Goal: Communication & Community: Answer question/provide support

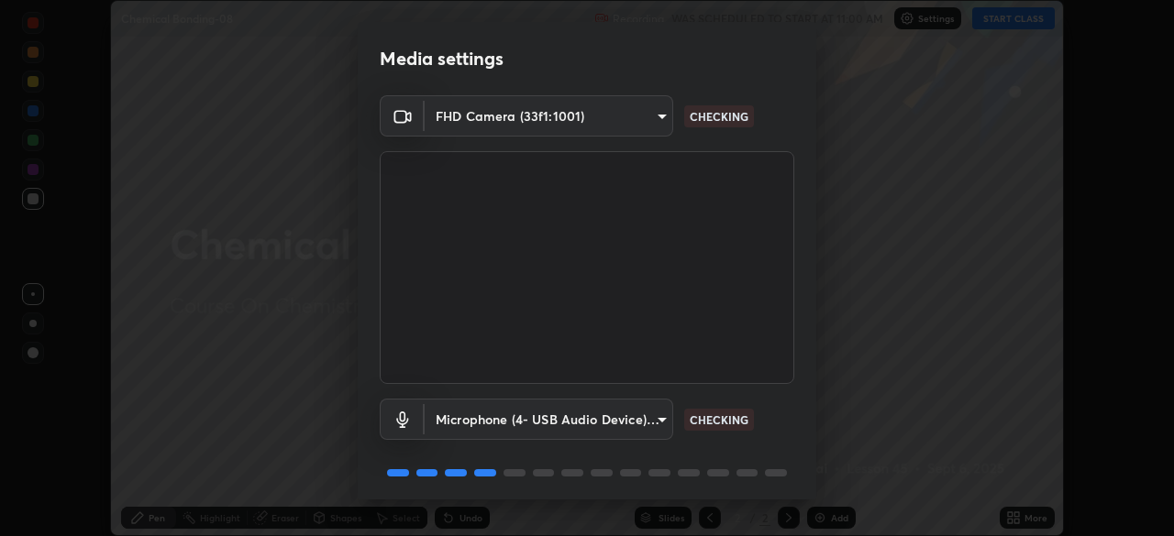
scroll to position [65, 0]
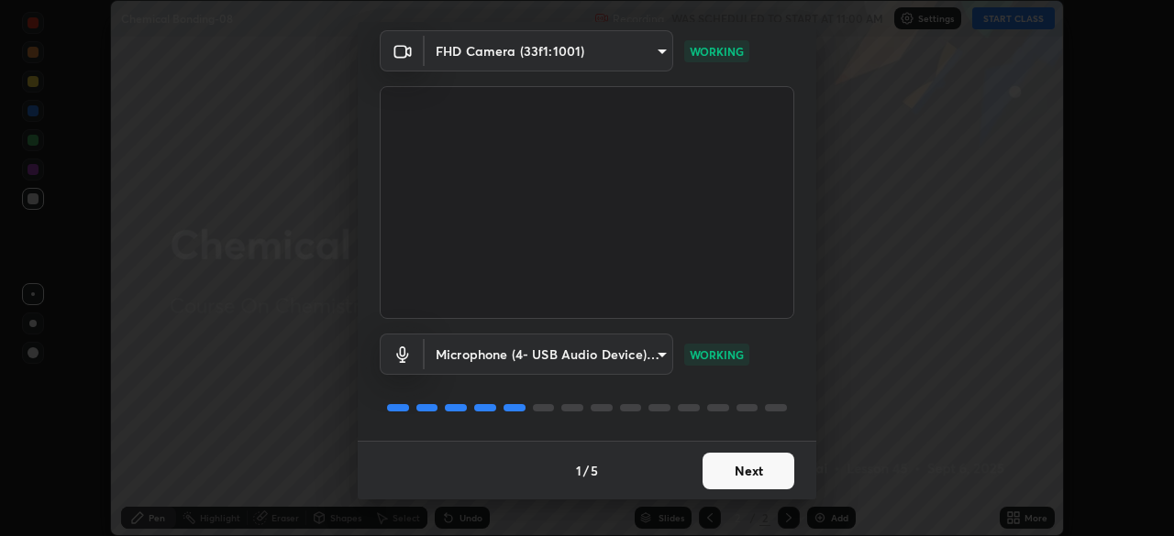
click at [747, 476] on button "Next" at bounding box center [748, 471] width 92 height 37
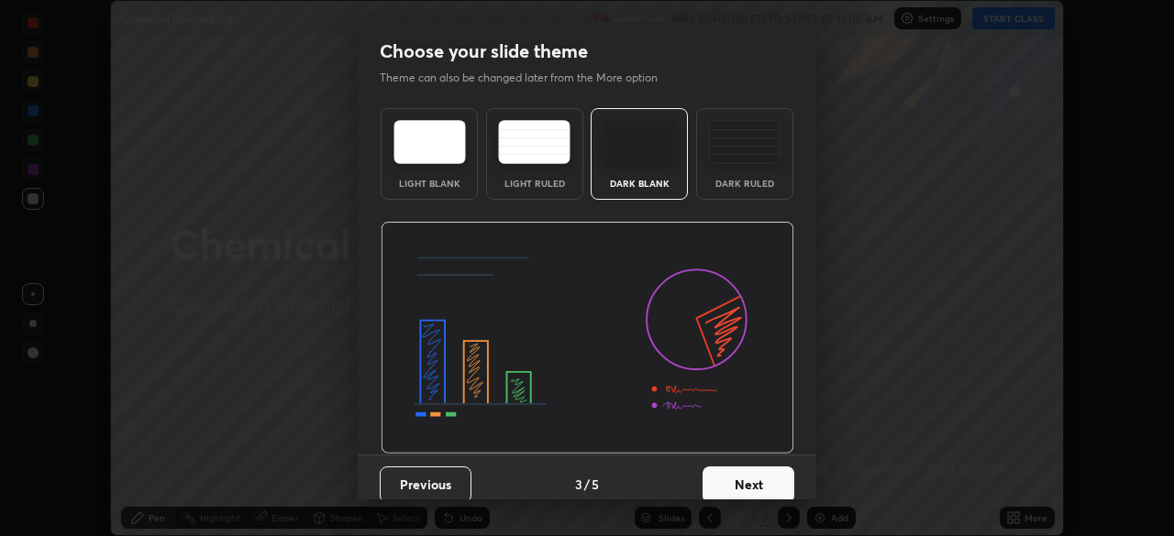
click at [741, 477] on button "Next" at bounding box center [748, 485] width 92 height 37
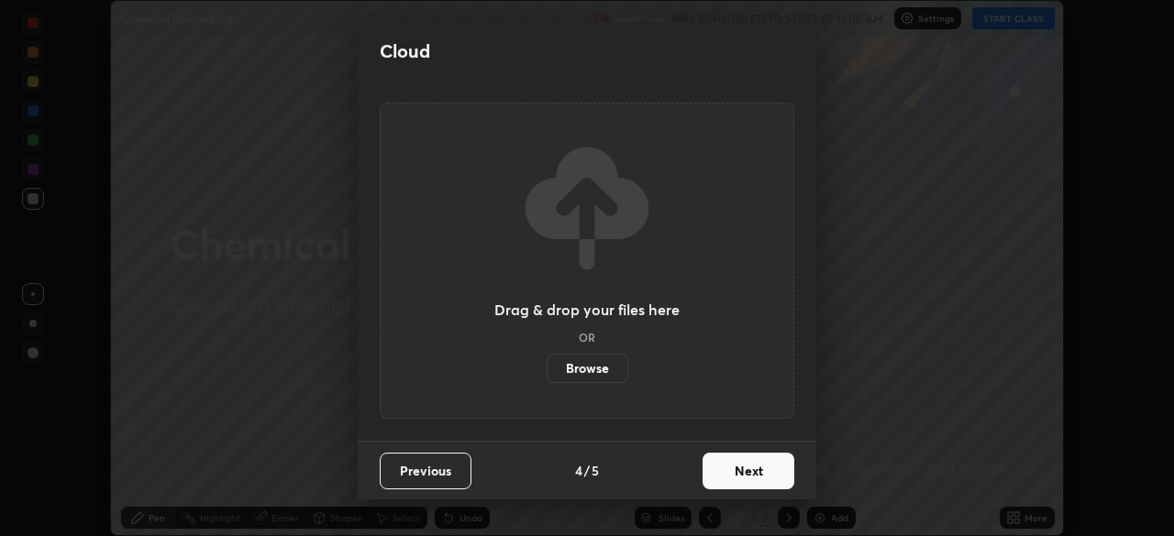
click at [744, 471] on button "Next" at bounding box center [748, 471] width 92 height 37
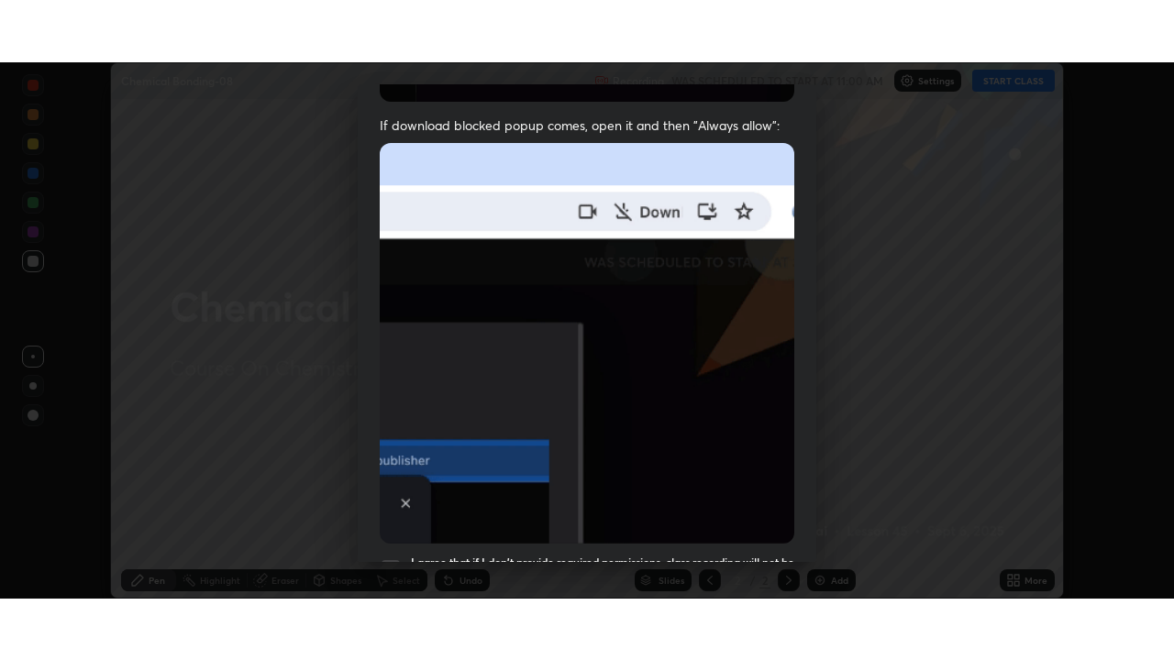
scroll to position [439, 0]
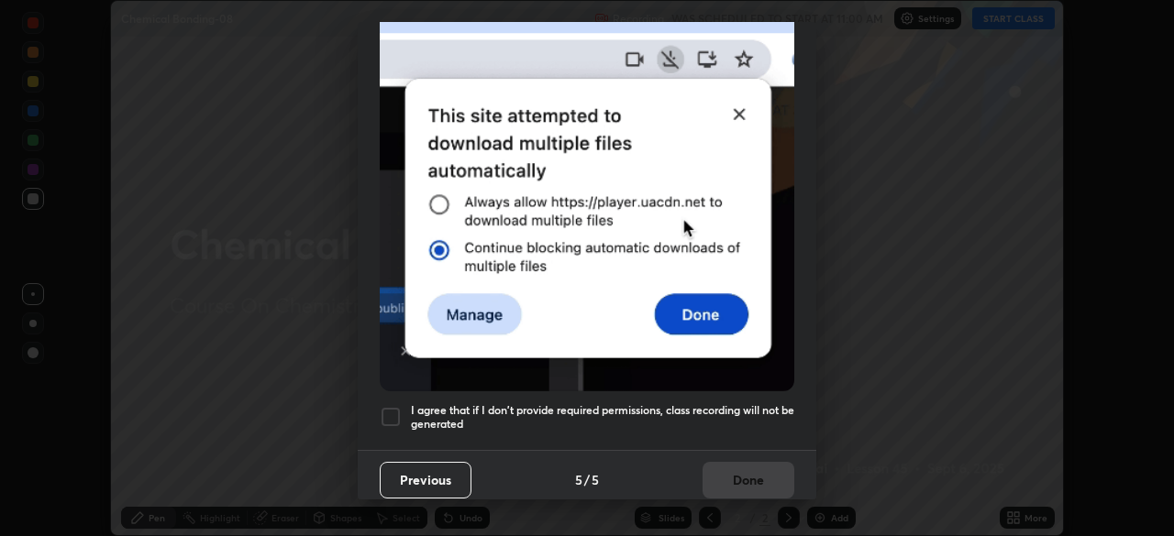
click at [396, 406] on div at bounding box center [391, 417] width 22 height 22
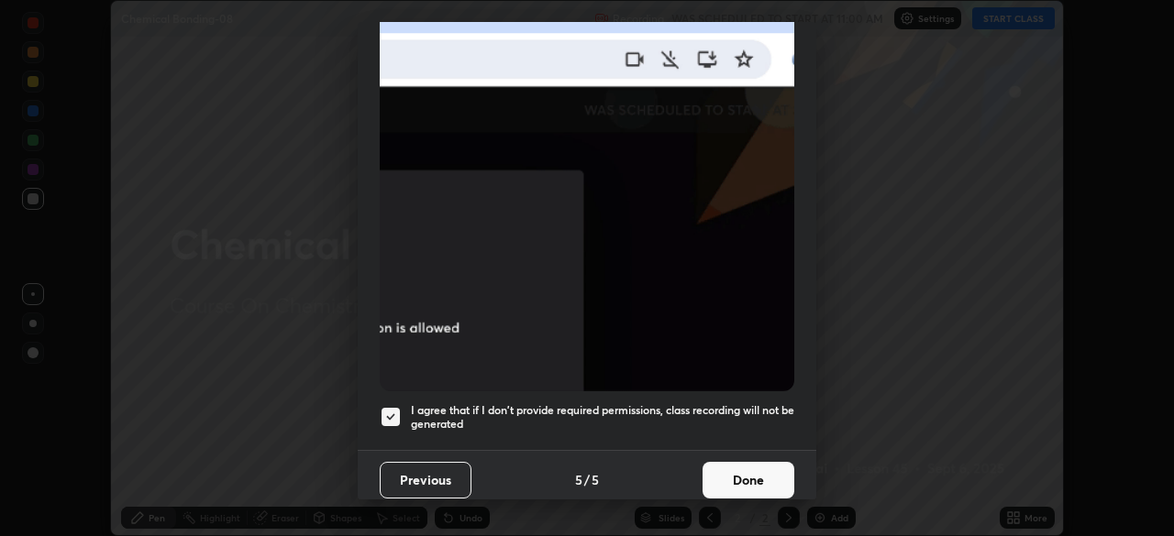
click at [736, 472] on button "Done" at bounding box center [748, 480] width 92 height 37
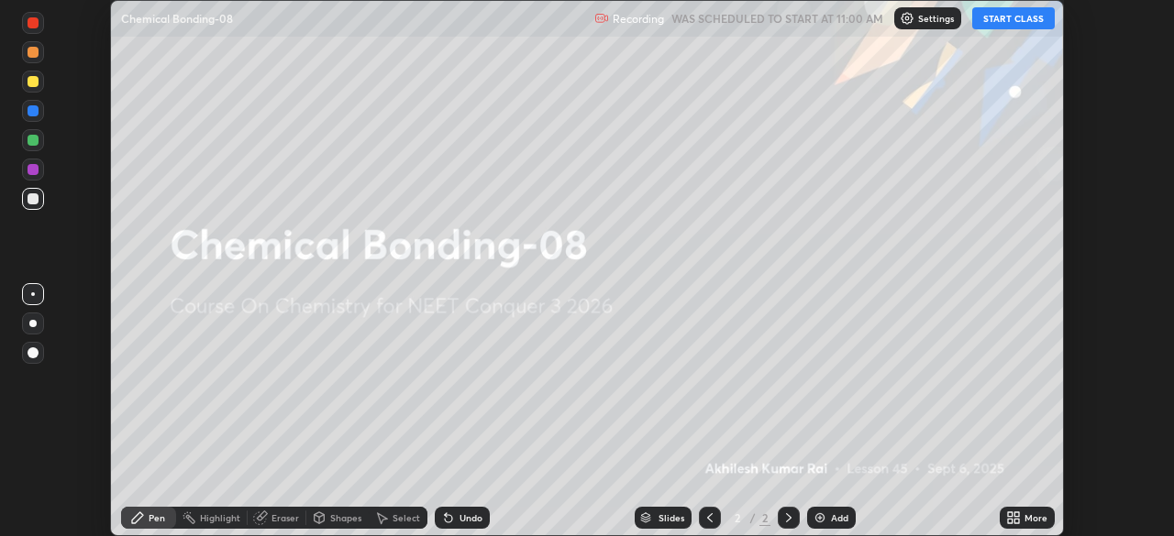
click at [1012, 19] on button "START CLASS" at bounding box center [1013, 18] width 83 height 22
click at [1023, 520] on div "More" at bounding box center [1027, 518] width 55 height 22
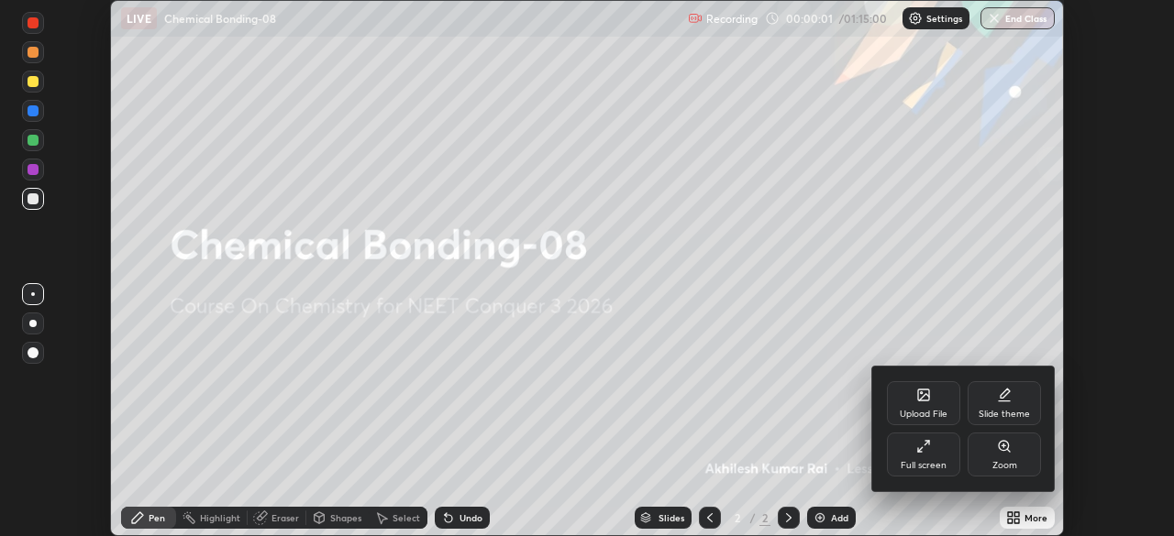
click at [923, 464] on div "Full screen" at bounding box center [924, 465] width 46 height 9
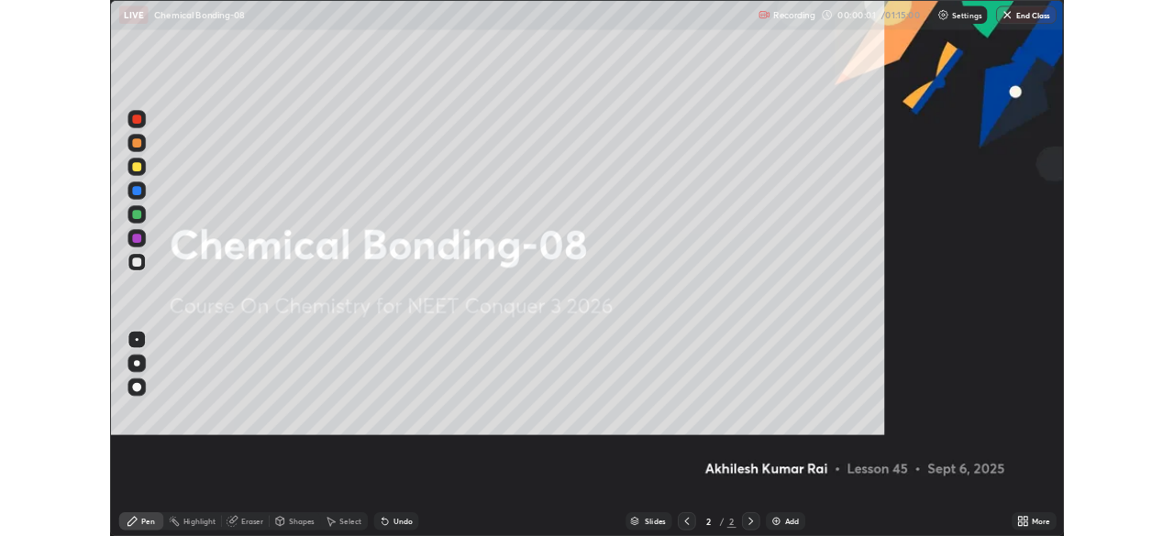
scroll to position [660, 1174]
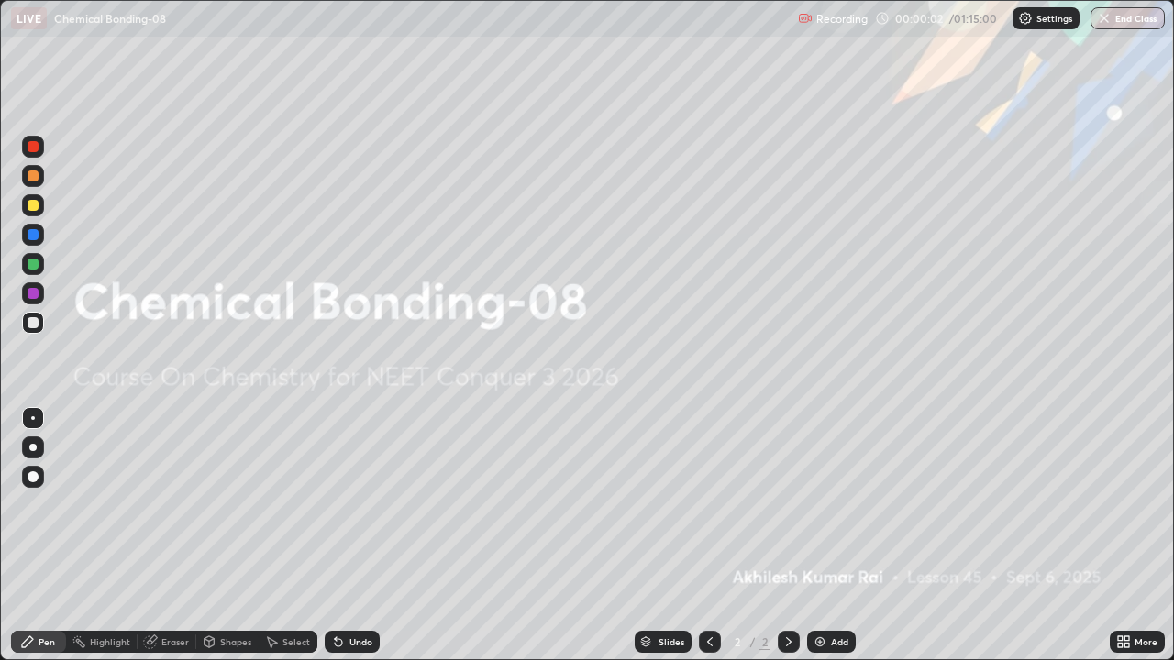
click at [844, 536] on div "Add" at bounding box center [839, 641] width 17 height 9
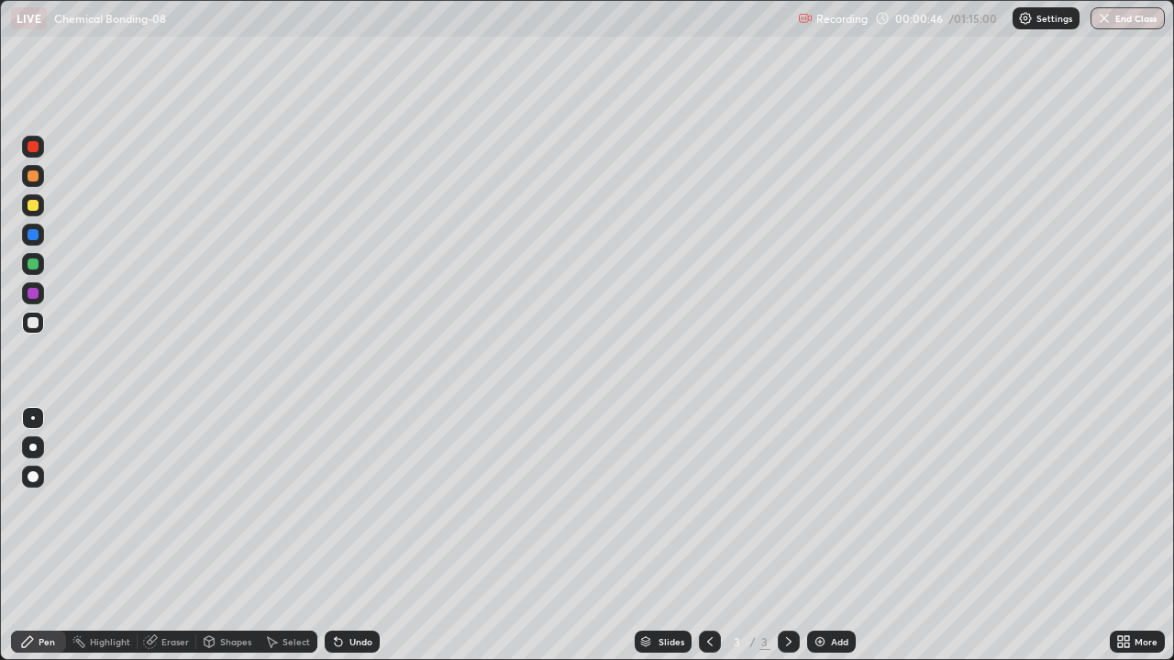
click at [33, 206] on div at bounding box center [33, 205] width 11 height 11
click at [38, 326] on div at bounding box center [33, 322] width 11 height 11
click at [33, 206] on div at bounding box center [33, 205] width 11 height 11
click at [34, 323] on div at bounding box center [33, 322] width 11 height 11
click at [821, 536] on img at bounding box center [820, 642] width 15 height 15
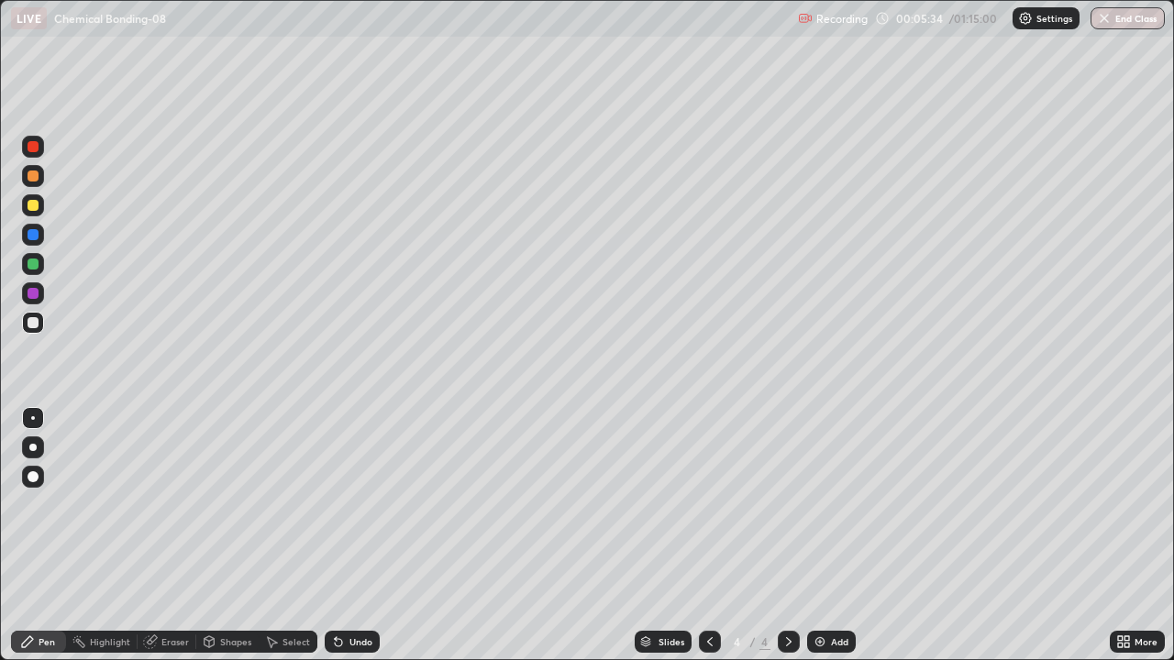
click at [33, 206] on div at bounding box center [33, 205] width 11 height 11
click at [831, 536] on div "Add" at bounding box center [839, 641] width 17 height 9
click at [35, 208] on div at bounding box center [33, 205] width 11 height 11
click at [33, 324] on div at bounding box center [33, 322] width 11 height 11
click at [173, 536] on div "Eraser" at bounding box center [167, 642] width 59 height 22
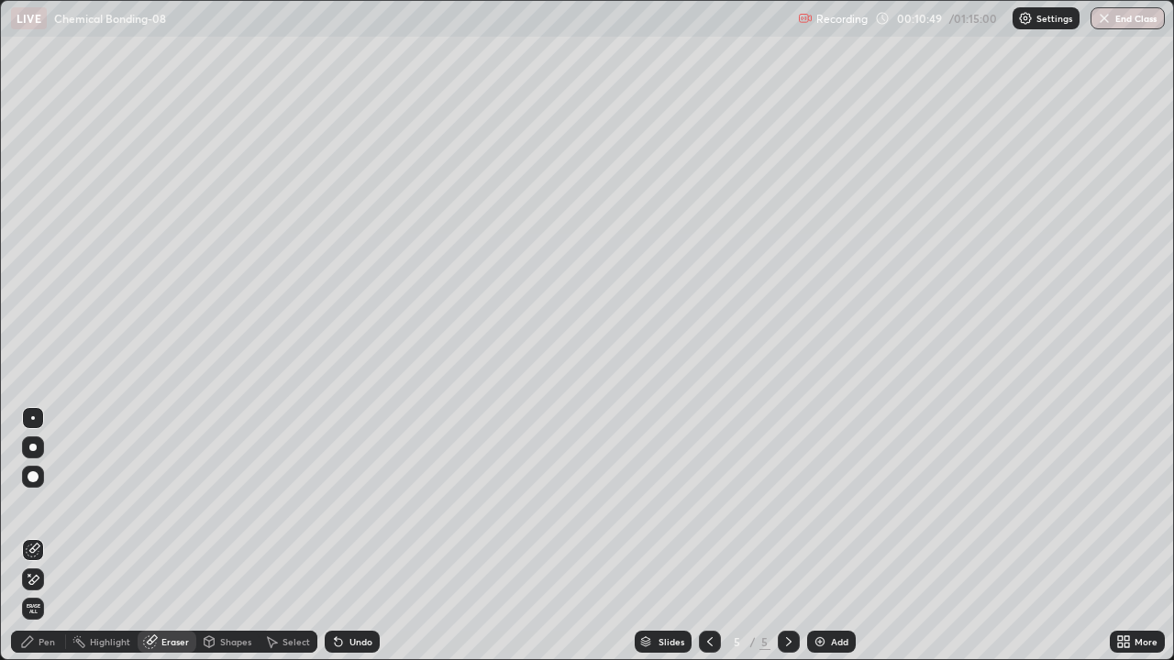
click at [50, 536] on div "Pen" at bounding box center [47, 641] width 17 height 9
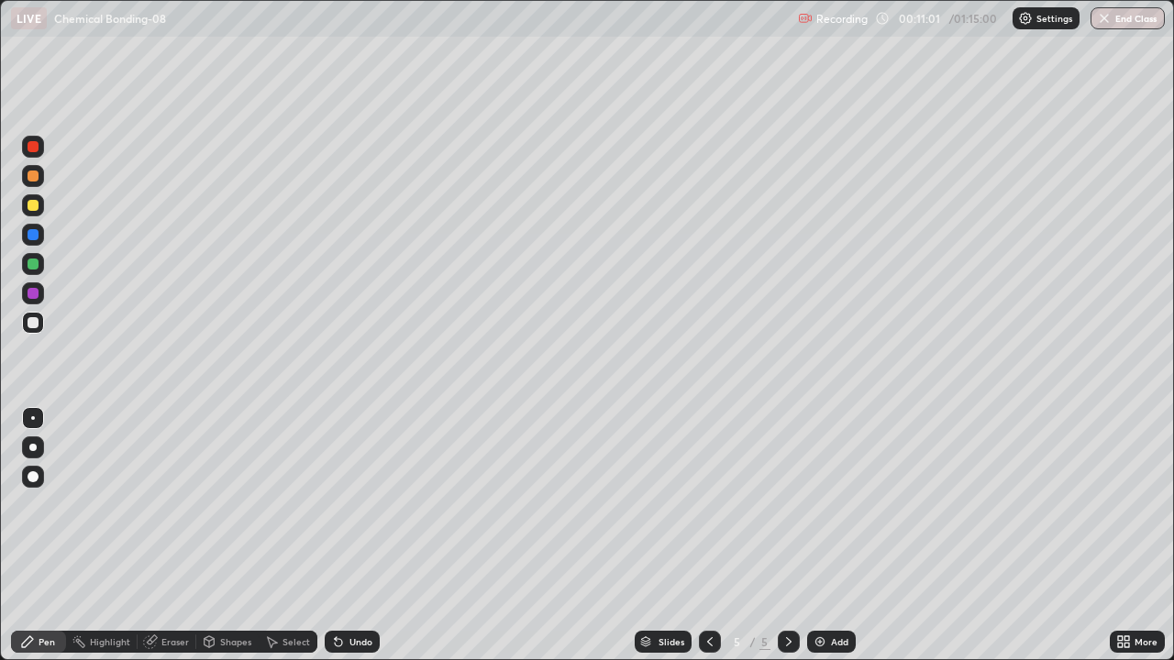
click at [169, 536] on div "Eraser" at bounding box center [175, 641] width 28 height 9
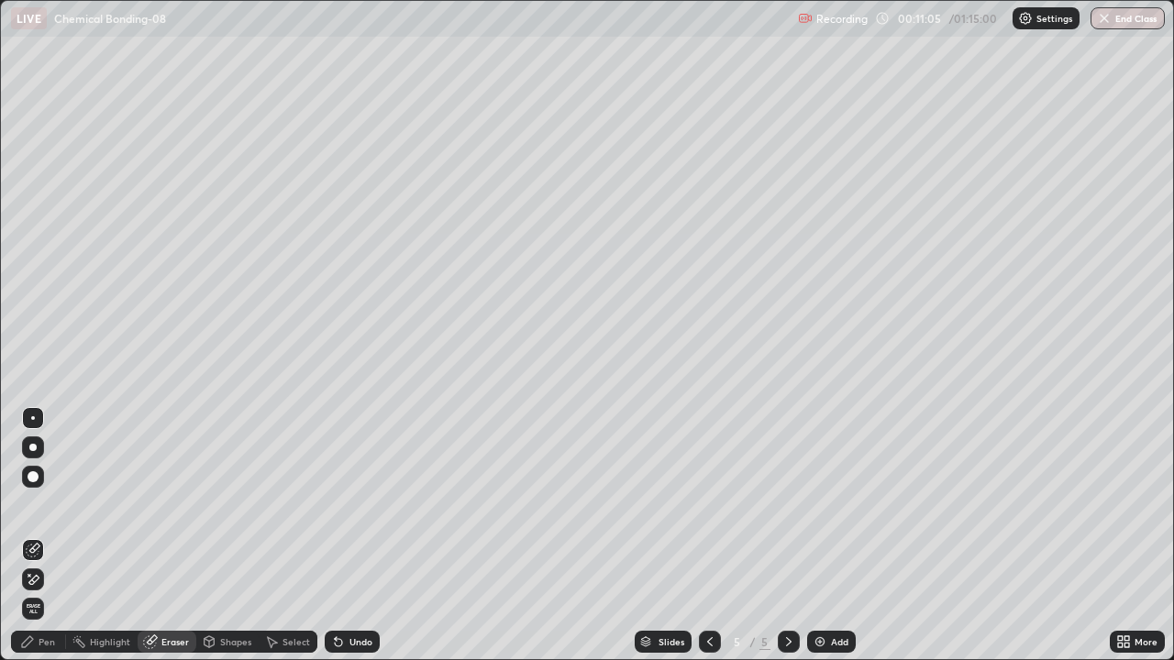
click at [53, 536] on div "Pen" at bounding box center [47, 641] width 17 height 9
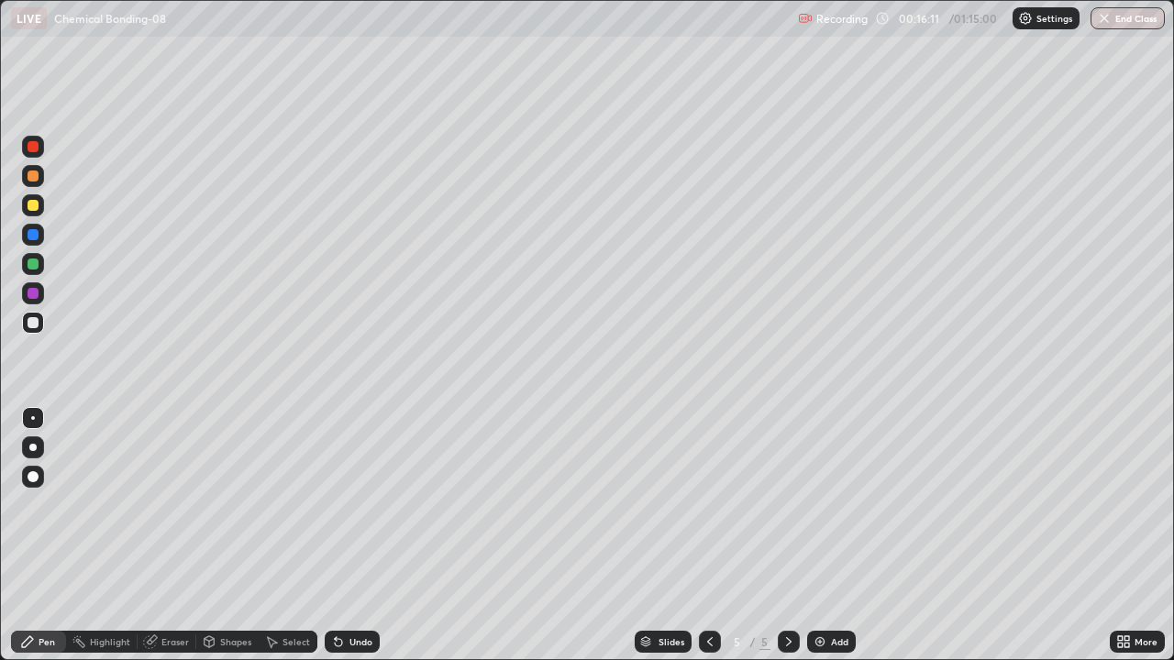
click at [33, 206] on div at bounding box center [33, 205] width 11 height 11
click at [161, 536] on div "Eraser" at bounding box center [175, 641] width 28 height 9
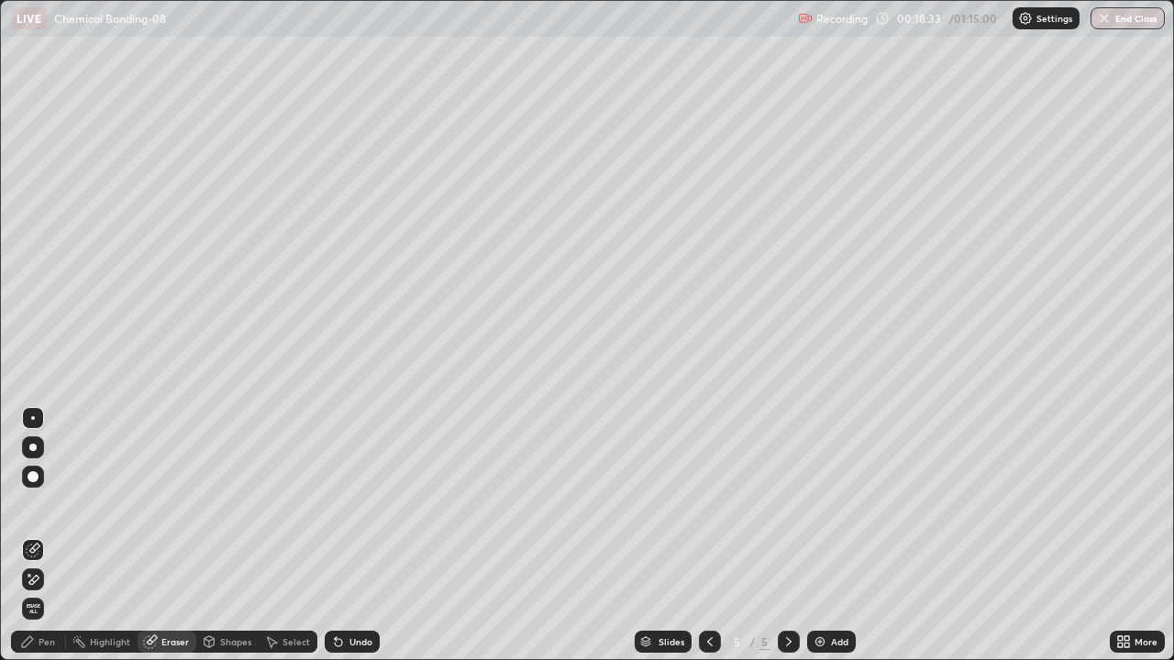
click at [45, 536] on div "Pen" at bounding box center [47, 641] width 17 height 9
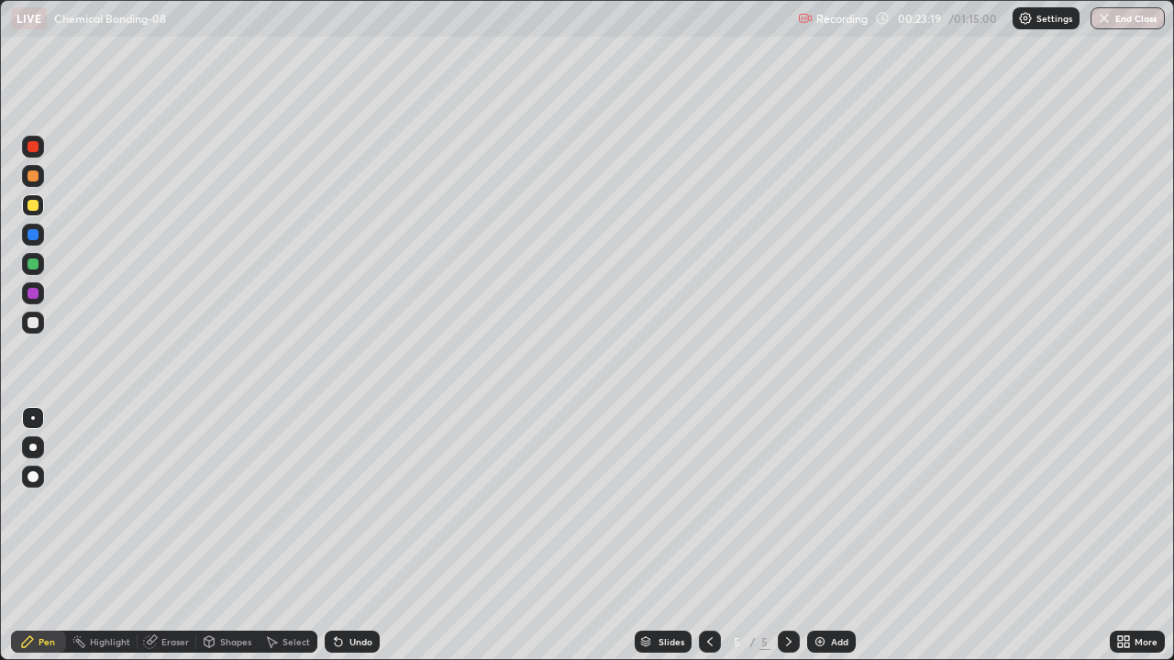
click at [832, 536] on div "Add" at bounding box center [839, 641] width 17 height 9
click at [826, 536] on div "Add" at bounding box center [831, 642] width 49 height 22
click at [35, 323] on div at bounding box center [33, 322] width 11 height 11
click at [28, 207] on div at bounding box center [33, 205] width 11 height 11
click at [823, 536] on img at bounding box center [820, 642] width 15 height 15
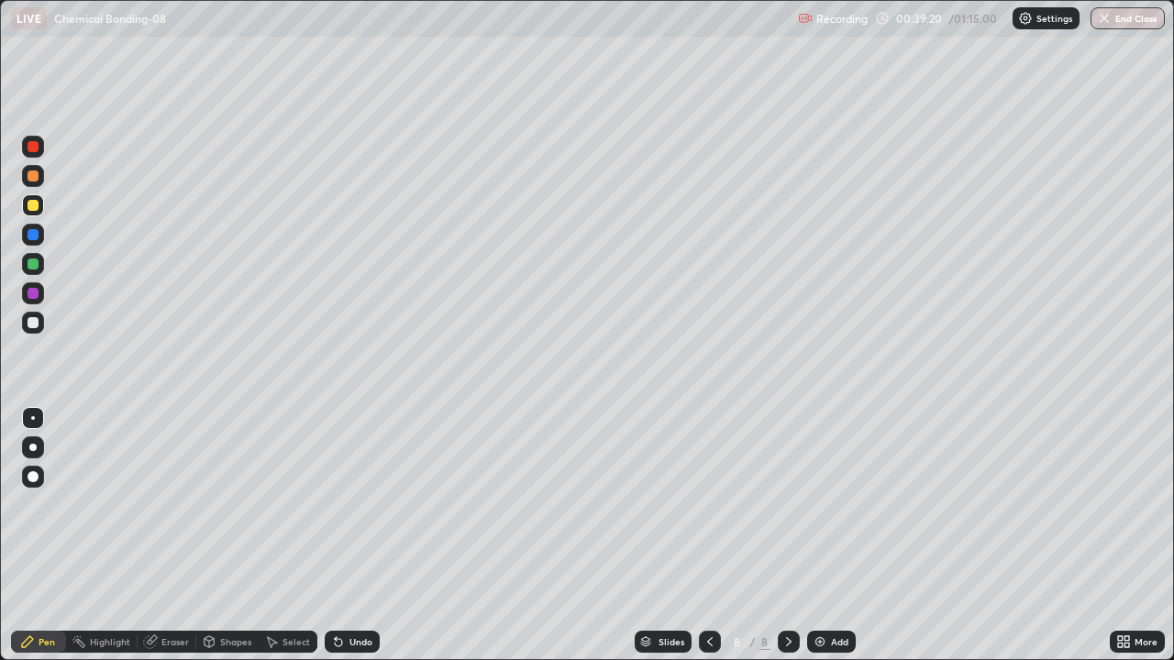
click at [32, 324] on div at bounding box center [33, 322] width 11 height 11
click at [827, 536] on div "Add" at bounding box center [831, 642] width 49 height 22
click at [33, 209] on div at bounding box center [33, 205] width 11 height 11
click at [824, 536] on img at bounding box center [820, 642] width 15 height 15
click at [37, 332] on div at bounding box center [33, 323] width 22 height 22
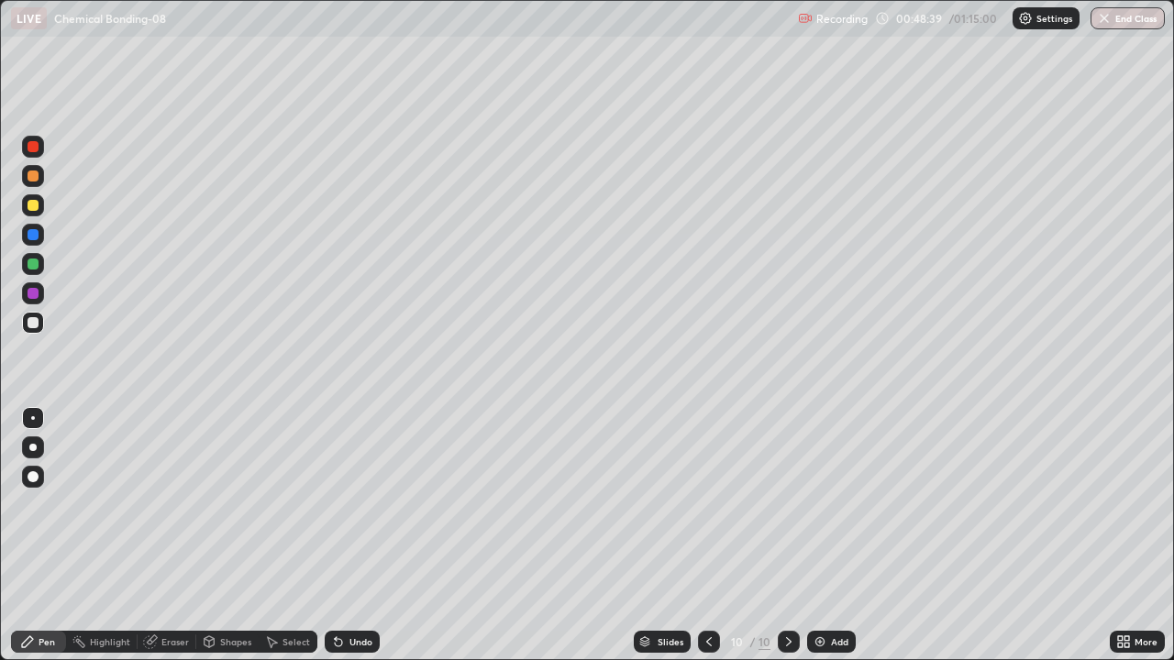
click at [24, 206] on div at bounding box center [33, 205] width 22 height 22
click at [821, 536] on img at bounding box center [820, 642] width 15 height 15
click at [36, 208] on div at bounding box center [33, 205] width 11 height 11
click at [35, 317] on div at bounding box center [33, 322] width 11 height 11
click at [32, 213] on div at bounding box center [33, 205] width 22 height 22
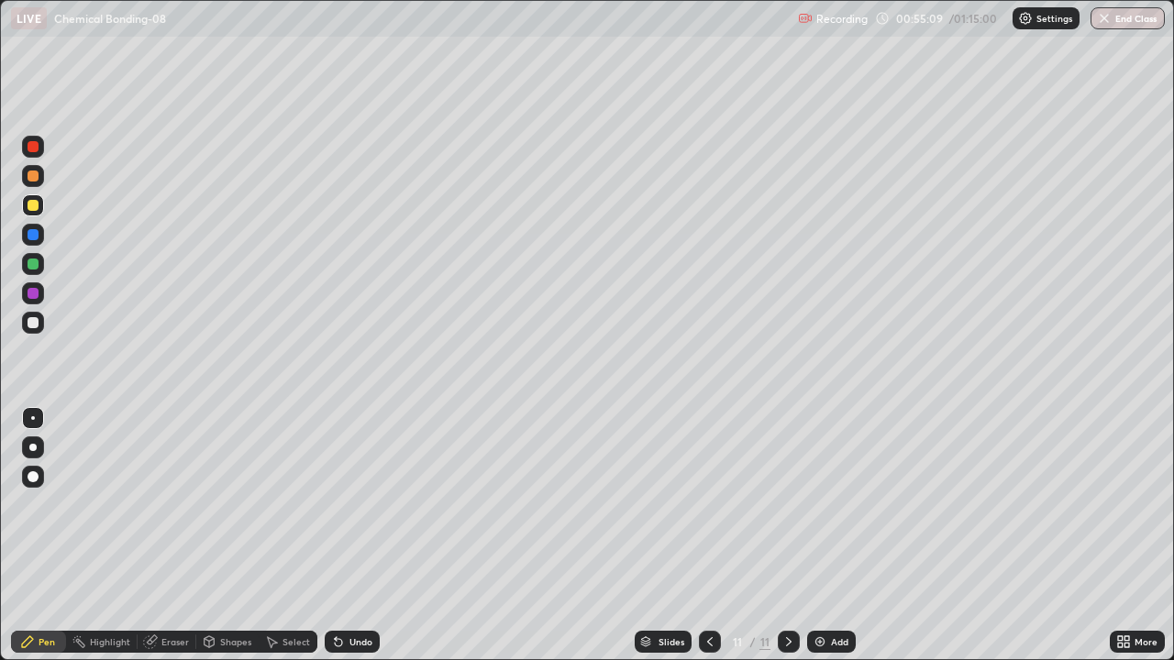
click at [33, 206] on div at bounding box center [33, 205] width 11 height 11
click at [30, 330] on div at bounding box center [33, 323] width 22 height 22
click at [35, 207] on div at bounding box center [33, 205] width 11 height 11
click at [834, 536] on div "Add" at bounding box center [839, 641] width 17 height 9
click at [155, 536] on icon at bounding box center [152, 640] width 10 height 9
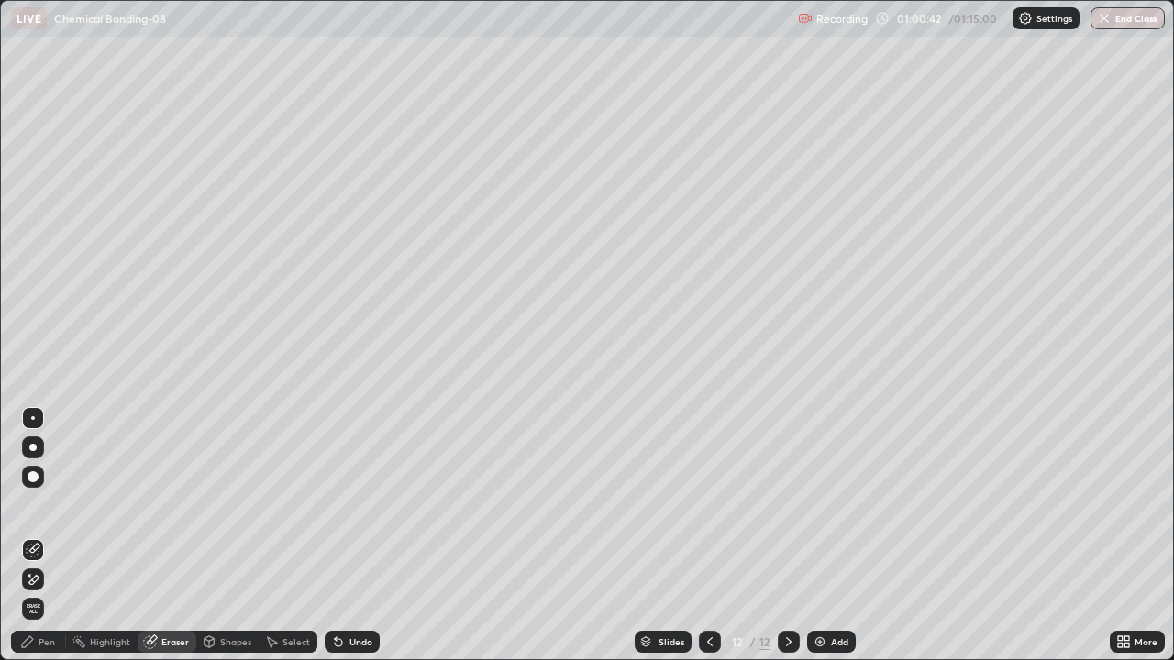
click at [25, 536] on icon at bounding box center [27, 641] width 11 height 11
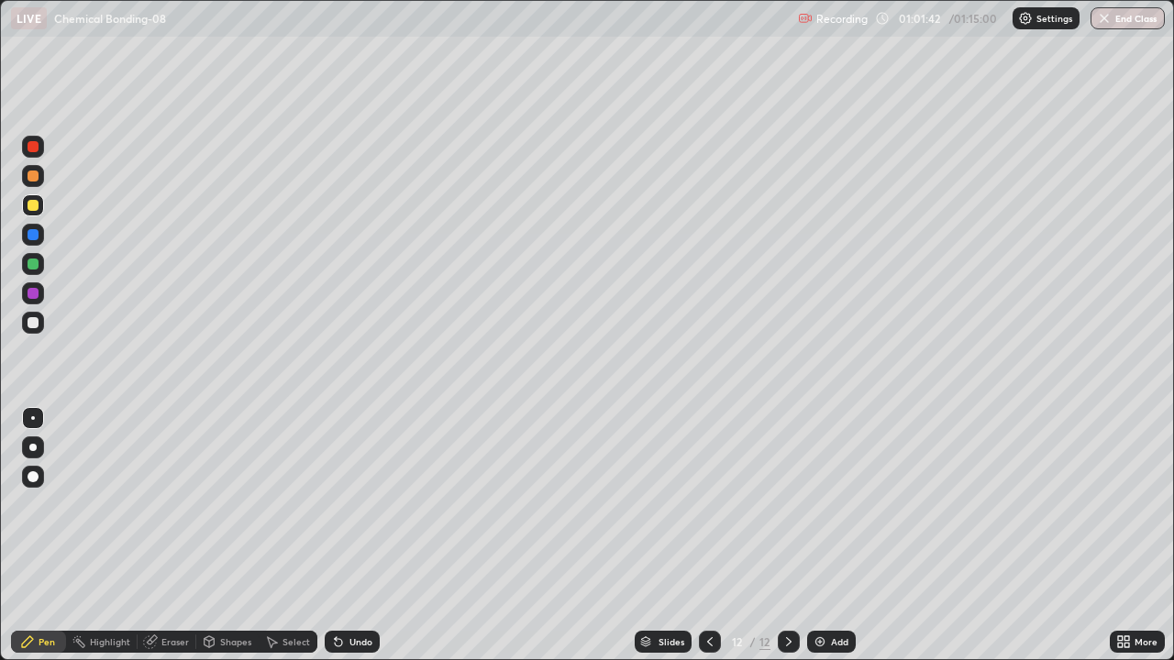
click at [33, 326] on div at bounding box center [33, 322] width 11 height 11
click at [159, 536] on div "Eraser" at bounding box center [167, 642] width 59 height 22
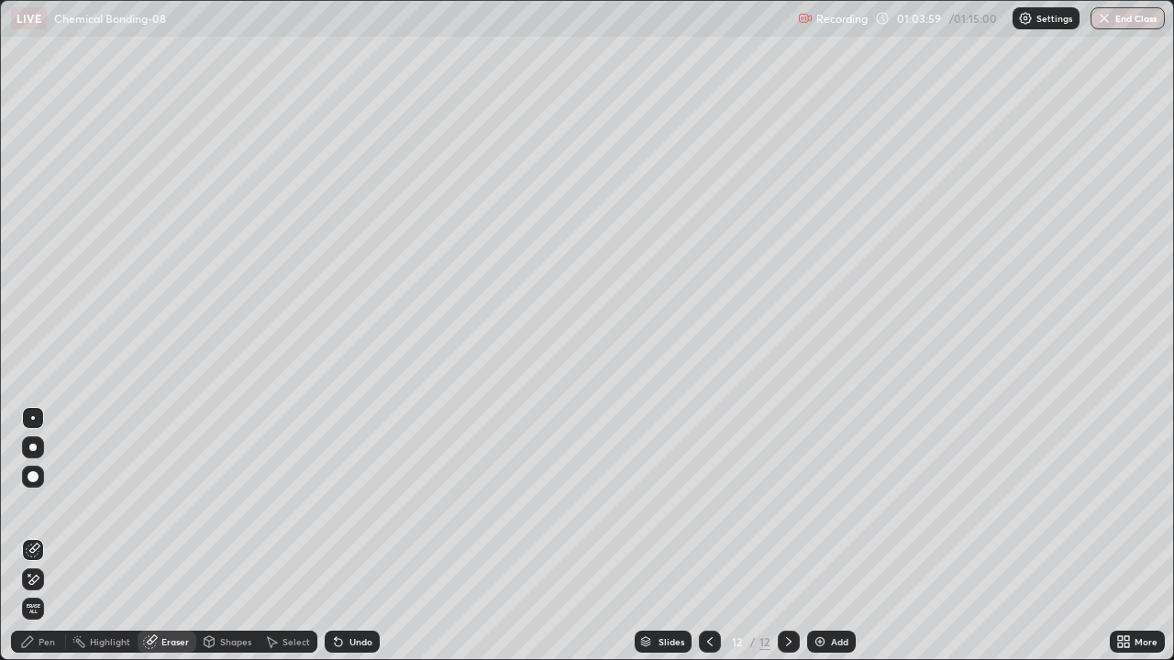
click at [48, 536] on div "Pen" at bounding box center [47, 641] width 17 height 9
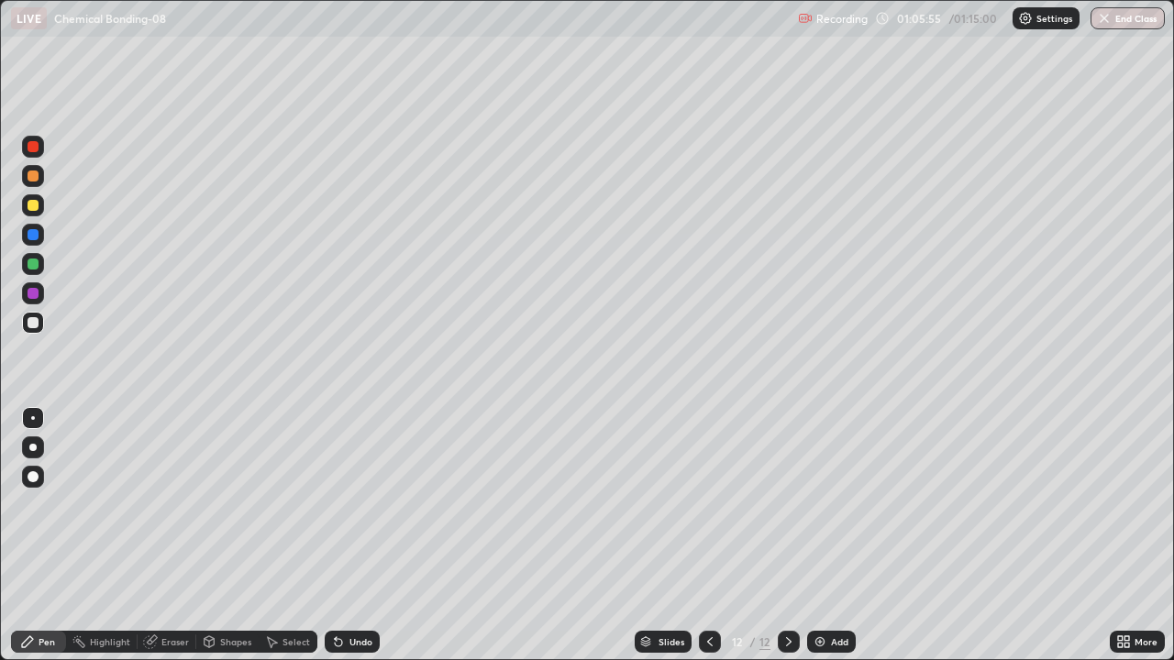
click at [33, 205] on div at bounding box center [33, 205] width 11 height 11
click at [1129, 28] on button "End Class" at bounding box center [1127, 18] width 74 height 22
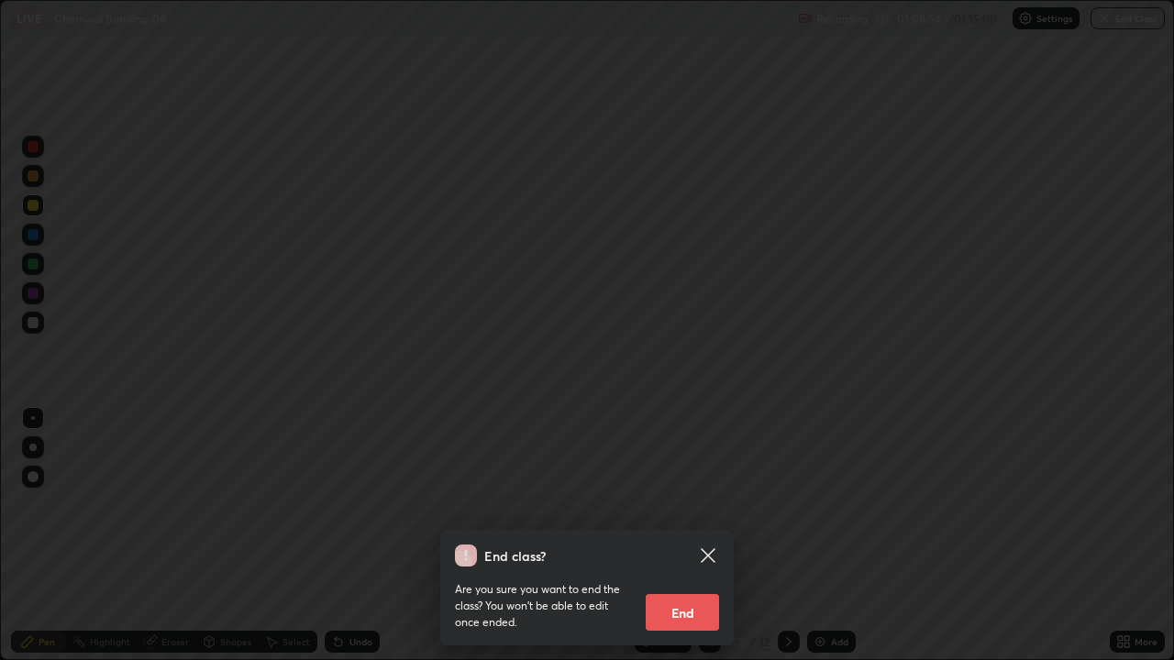
click at [691, 536] on button "End" at bounding box center [682, 612] width 73 height 37
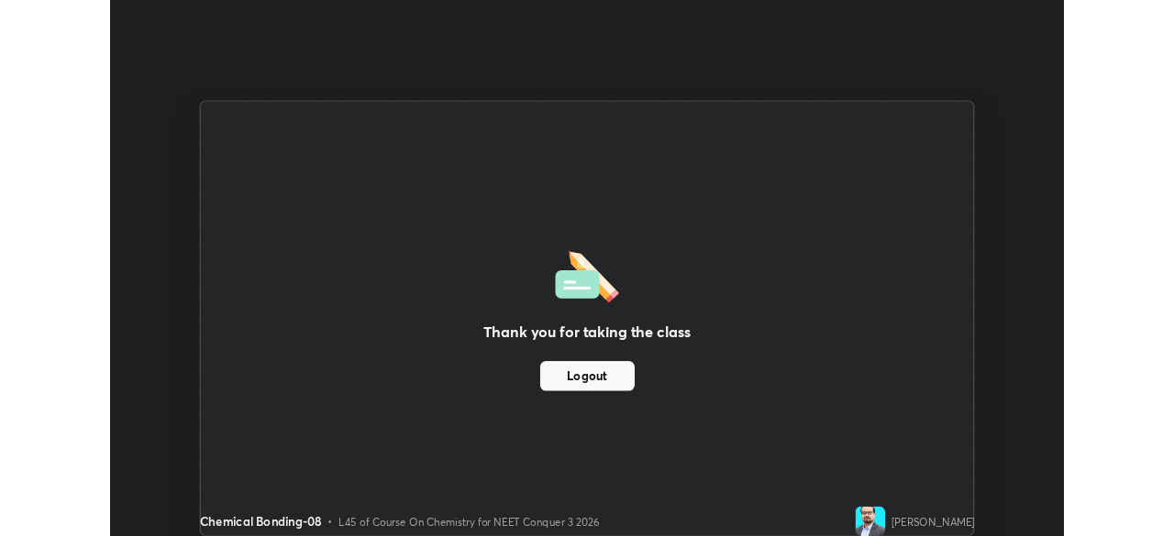
scroll to position [91172, 90535]
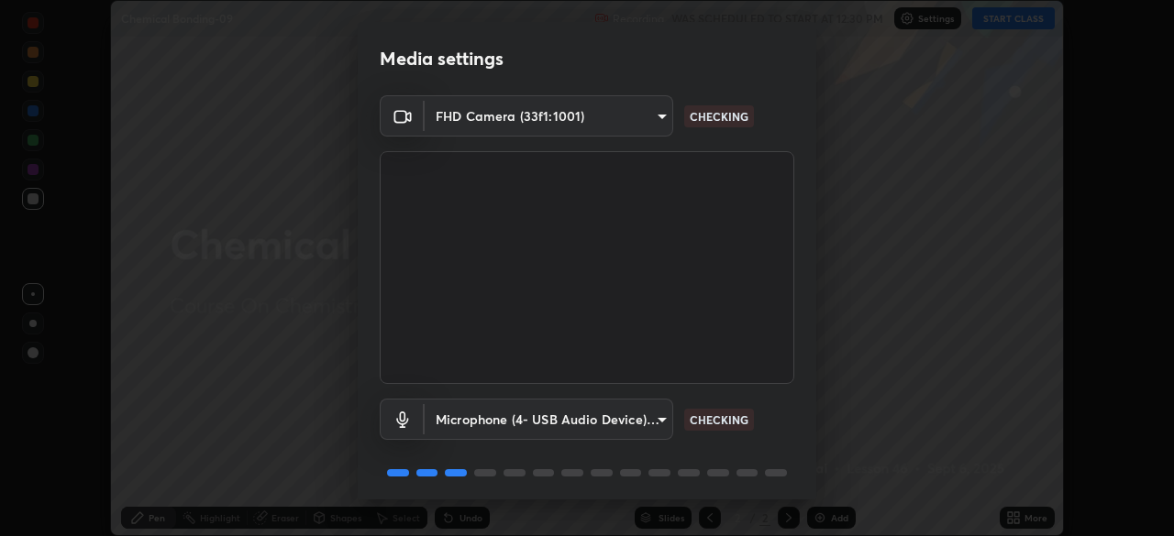
scroll to position [65, 0]
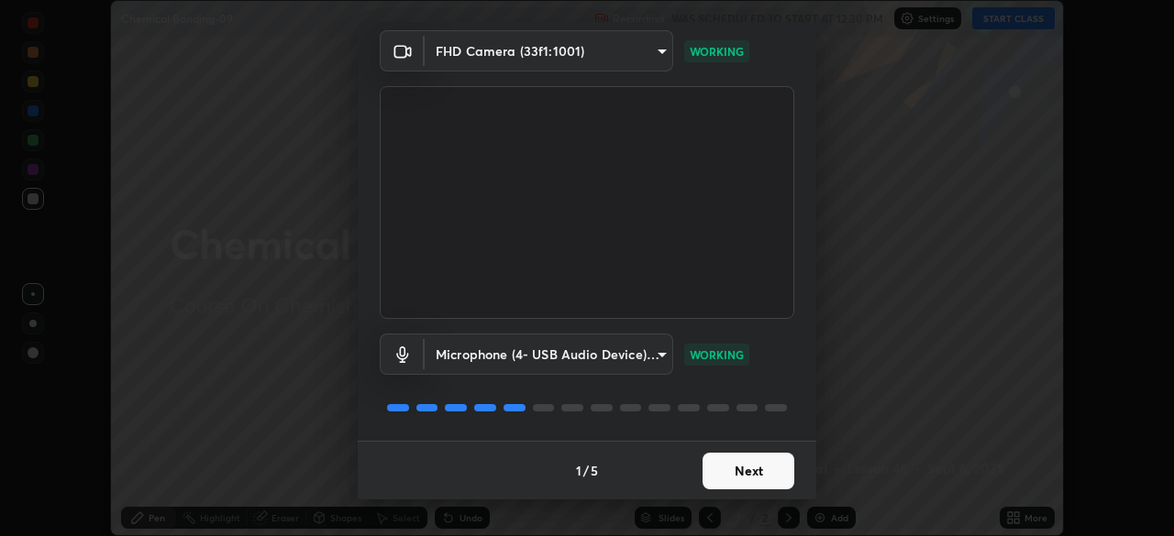
click at [746, 484] on button "Next" at bounding box center [748, 471] width 92 height 37
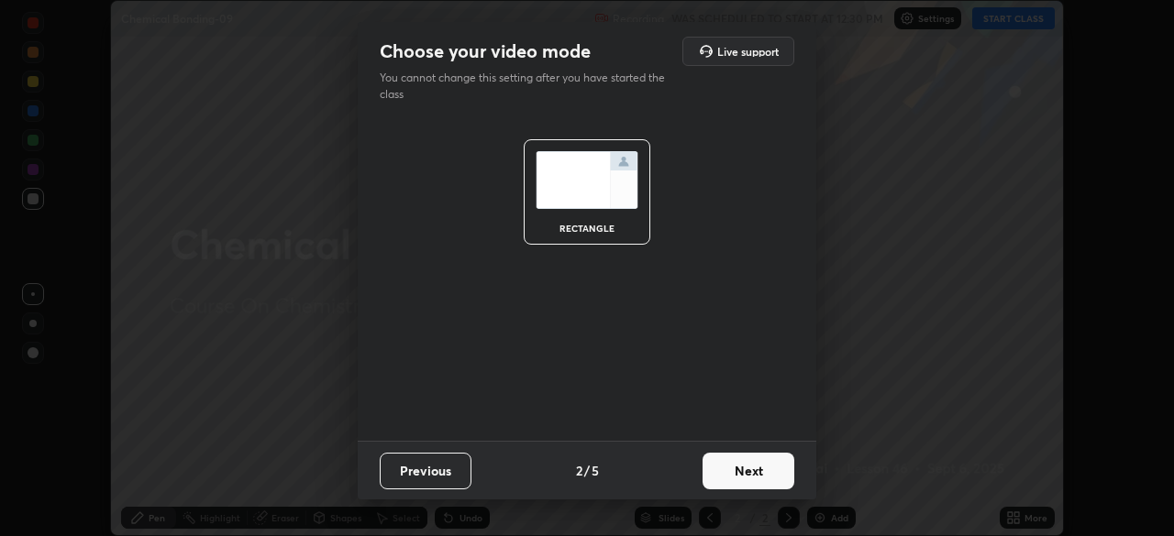
scroll to position [0, 0]
click at [748, 479] on button "Next" at bounding box center [748, 471] width 92 height 37
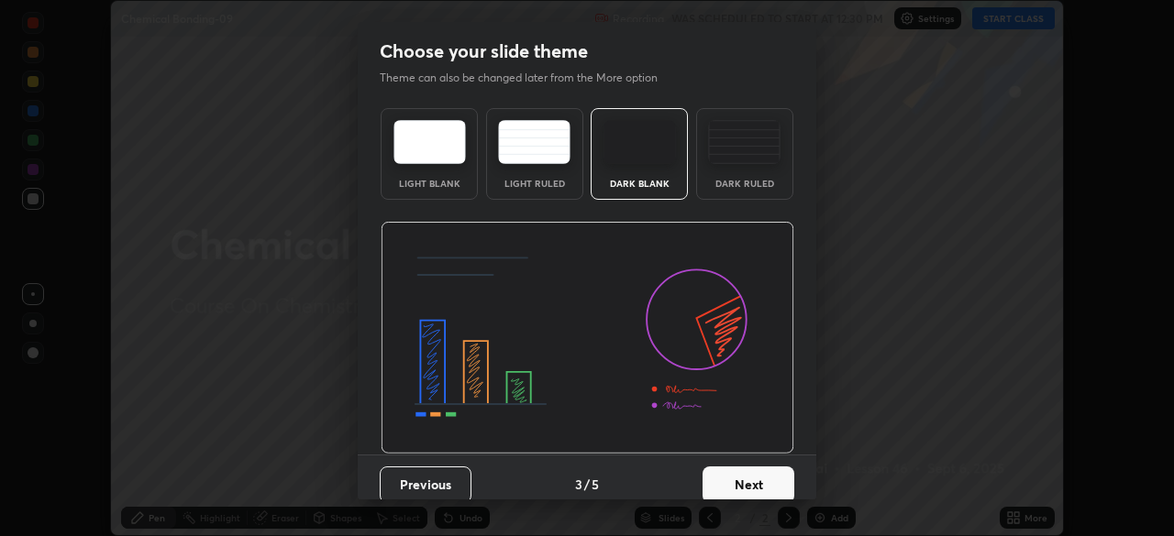
click at [753, 478] on button "Next" at bounding box center [748, 485] width 92 height 37
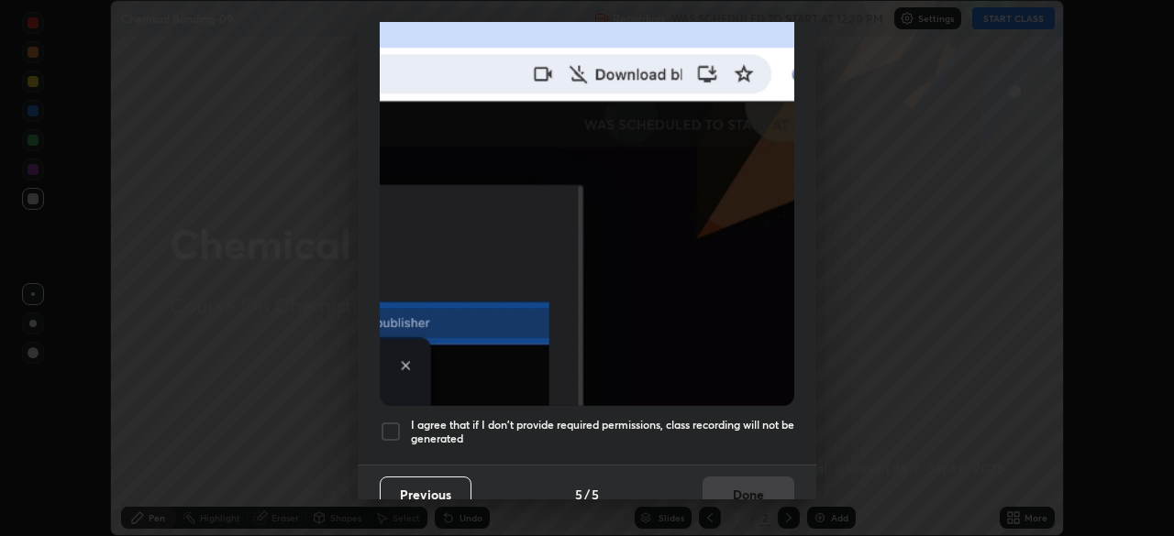
scroll to position [426, 0]
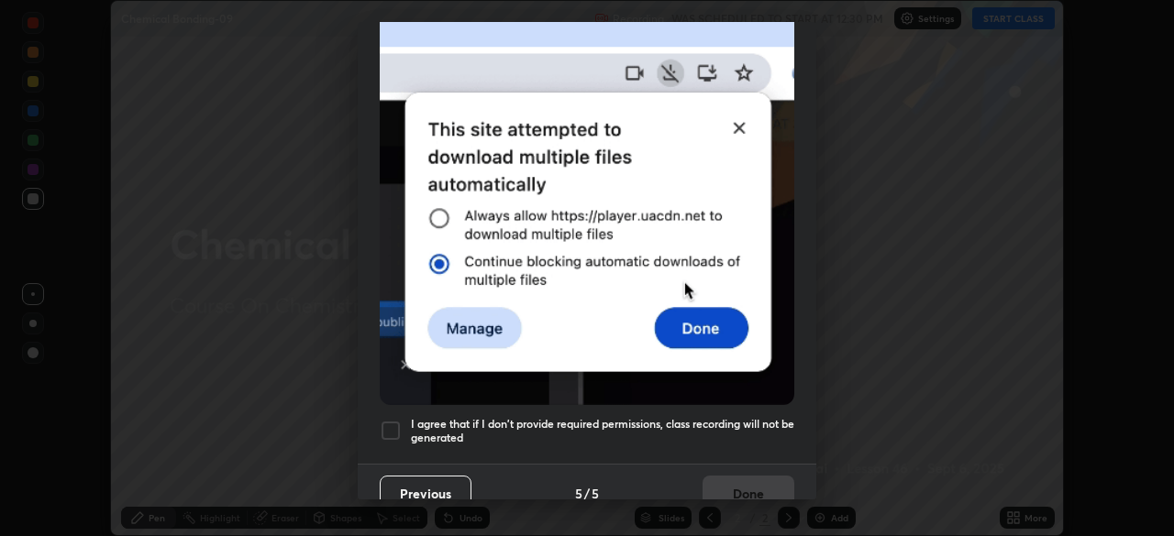
click at [399, 420] on div at bounding box center [391, 431] width 22 height 22
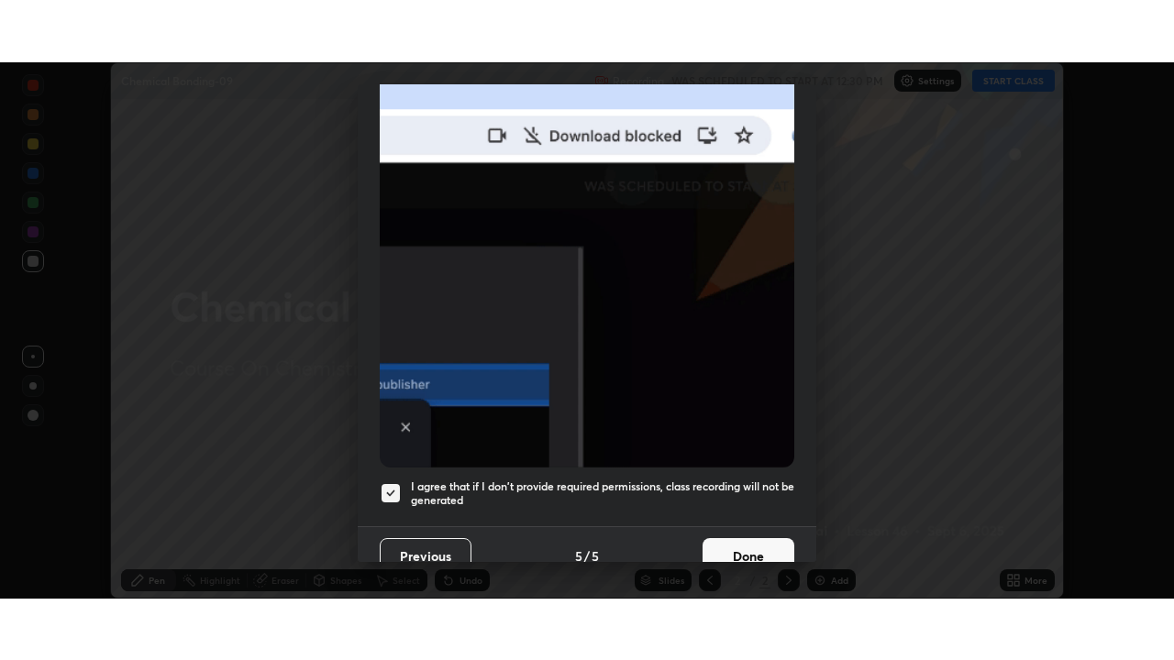
scroll to position [439, 0]
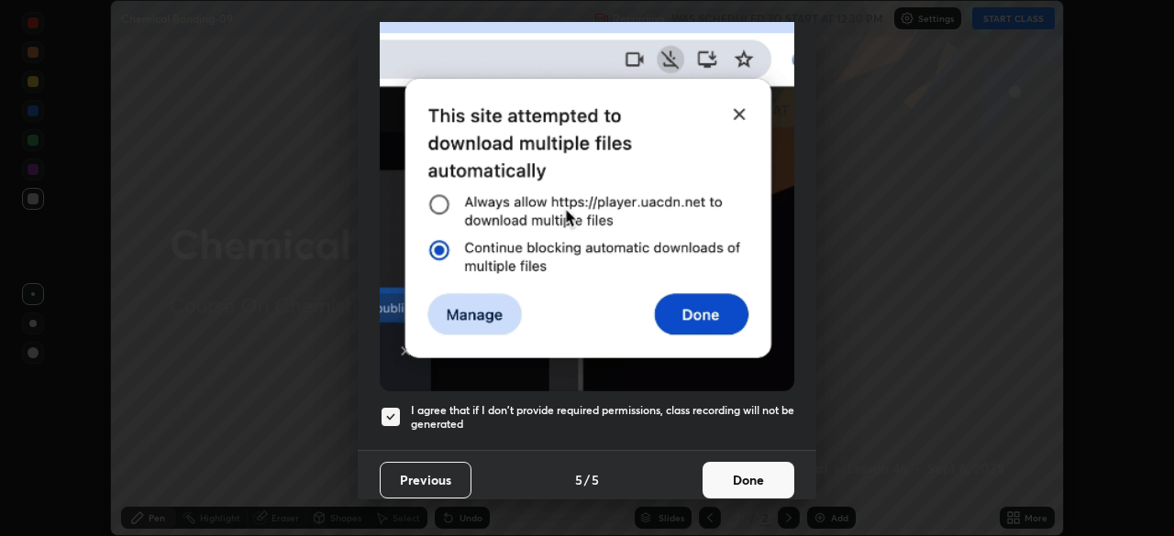
click at [761, 483] on button "Done" at bounding box center [748, 480] width 92 height 37
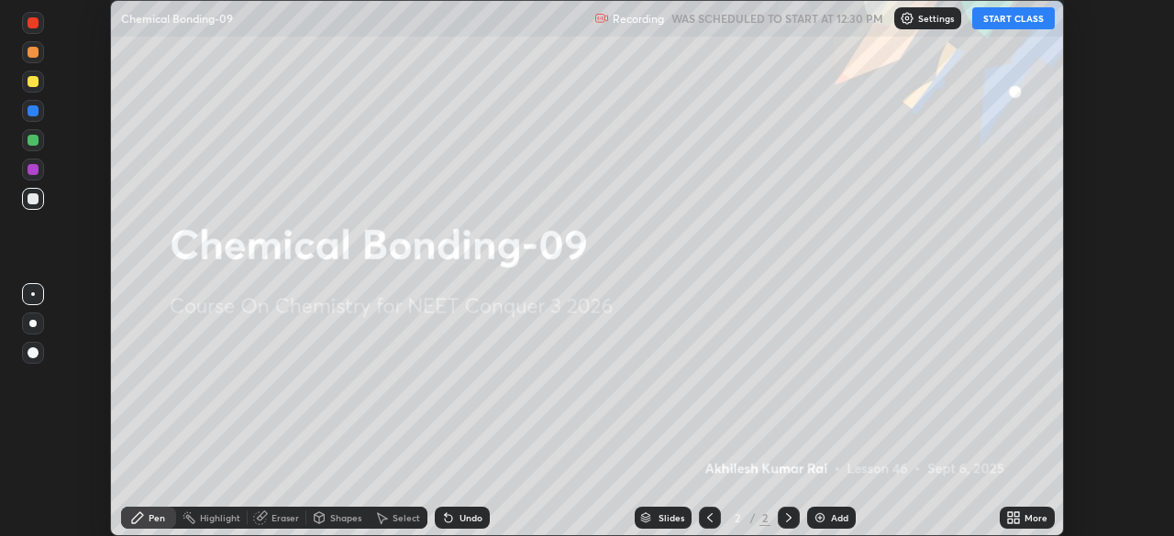
click at [1012, 21] on button "START CLASS" at bounding box center [1013, 18] width 83 height 22
click at [1021, 517] on div "More" at bounding box center [1027, 518] width 55 height 22
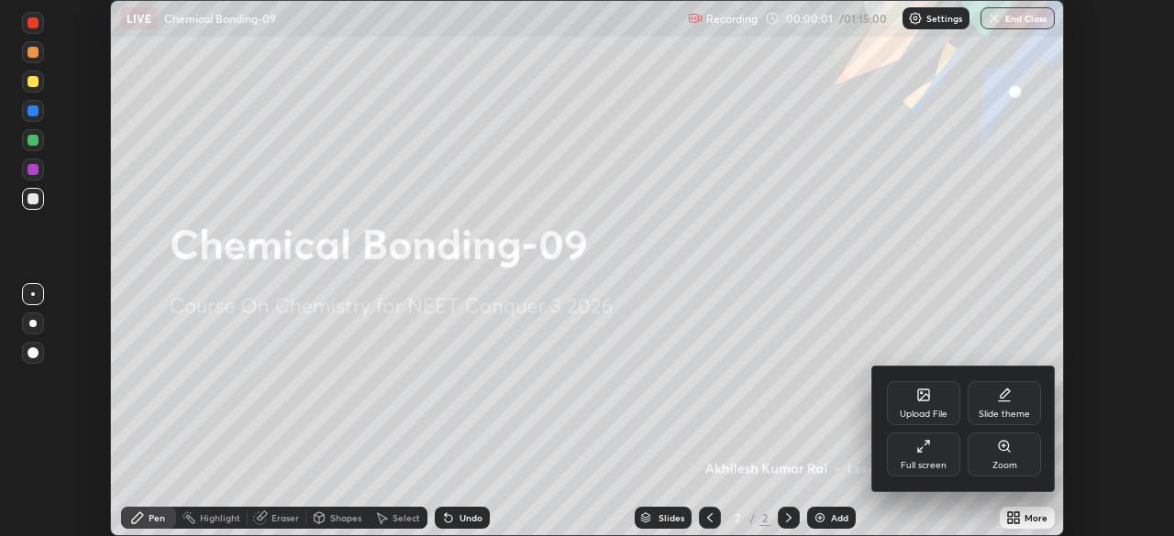
click at [935, 465] on div "Full screen" at bounding box center [924, 465] width 46 height 9
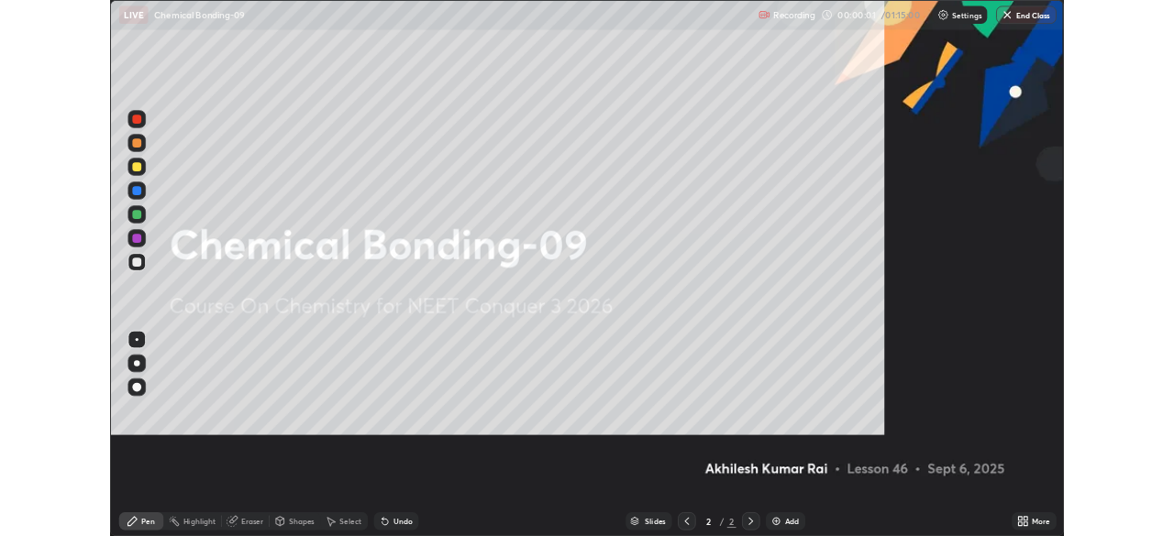
scroll to position [660, 1174]
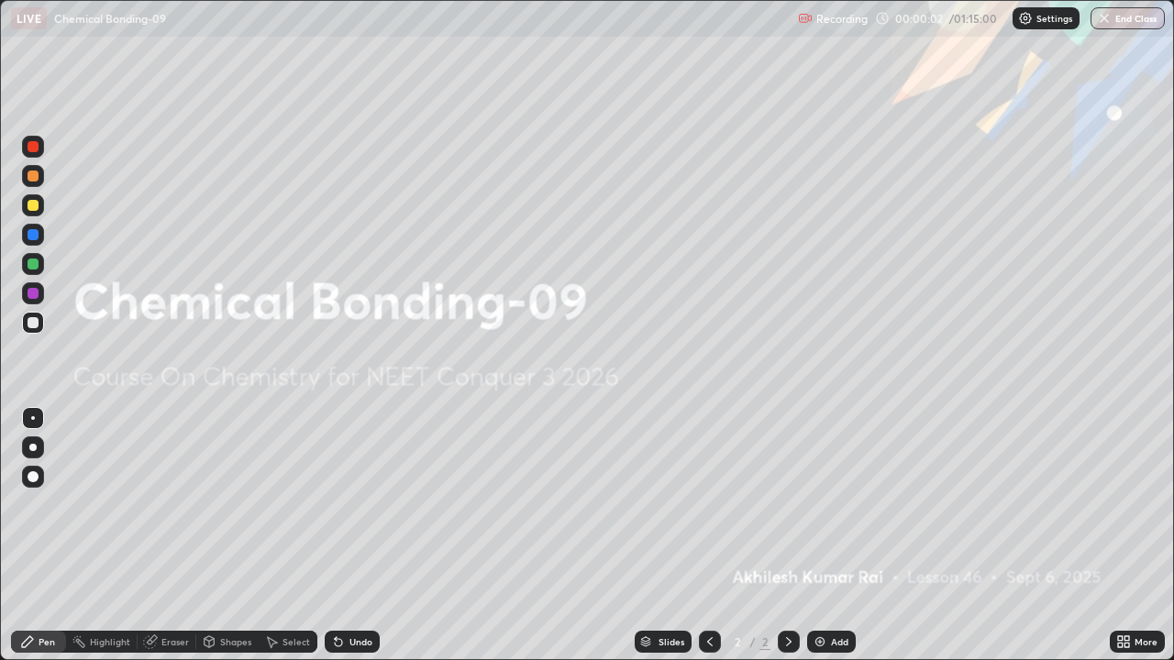
click at [836, 536] on div "Add" at bounding box center [839, 641] width 17 height 9
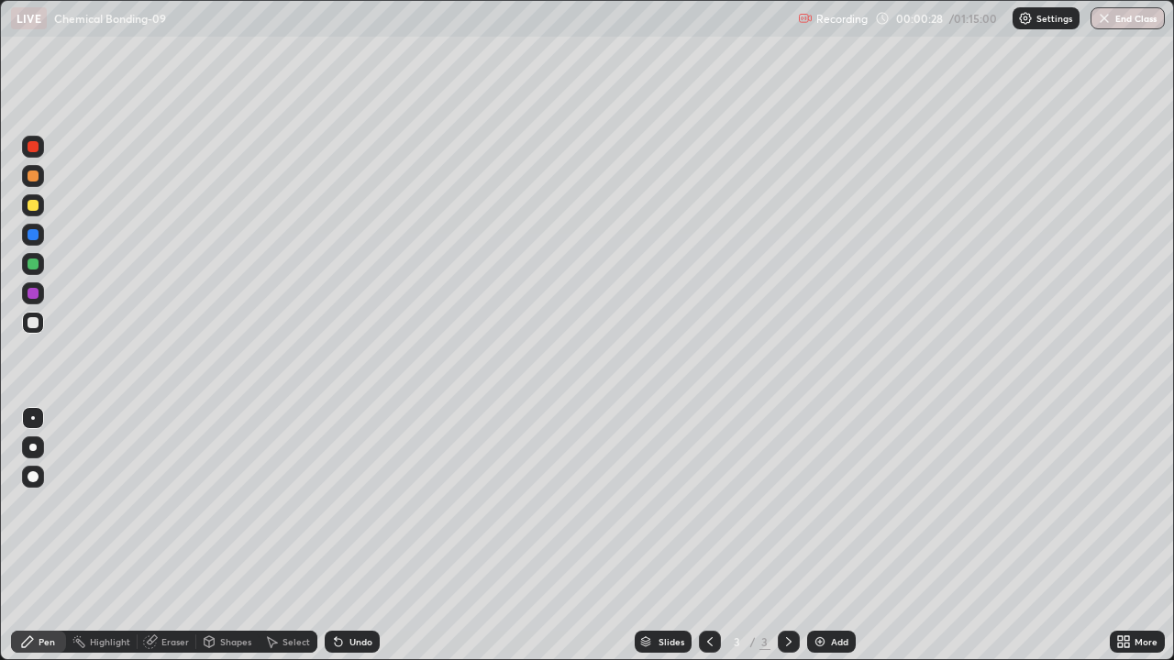
click at [36, 209] on div at bounding box center [33, 205] width 11 height 11
click at [35, 326] on div at bounding box center [33, 322] width 11 height 11
click at [822, 536] on img at bounding box center [820, 642] width 15 height 15
click at [34, 205] on div at bounding box center [33, 205] width 11 height 11
click at [35, 209] on div at bounding box center [33, 205] width 11 height 11
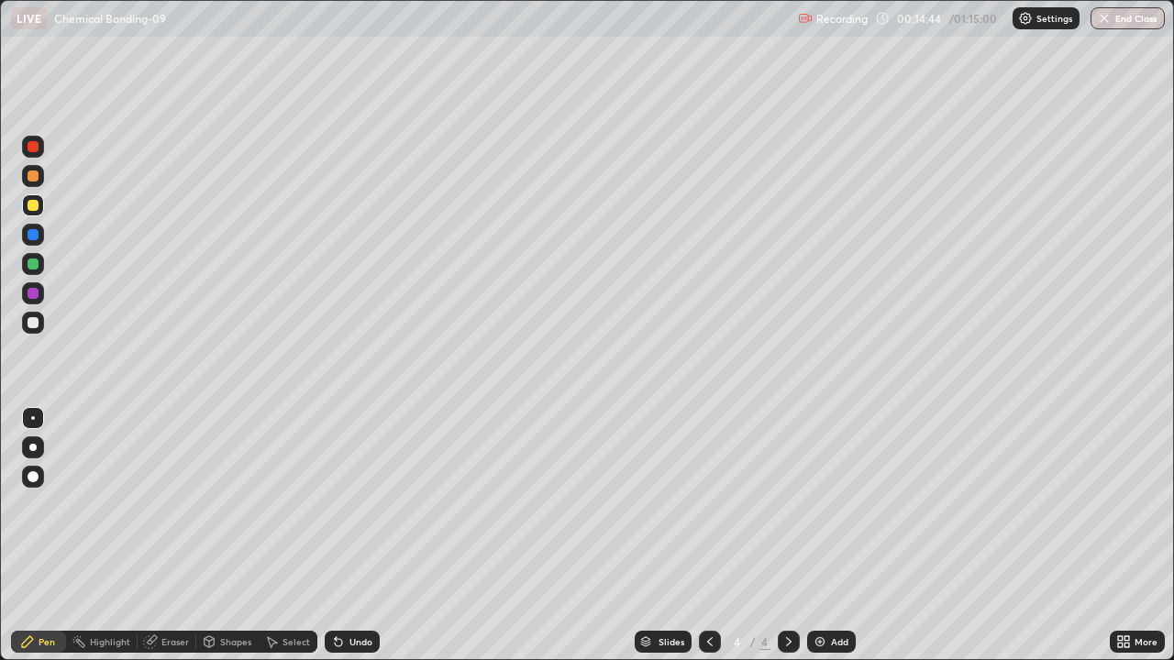
click at [823, 536] on img at bounding box center [820, 642] width 15 height 15
click at [33, 319] on div at bounding box center [33, 322] width 11 height 11
click at [708, 536] on icon at bounding box center [709, 642] width 15 height 15
click at [787, 536] on icon at bounding box center [788, 642] width 15 height 15
click at [831, 536] on div "Add" at bounding box center [839, 641] width 17 height 9
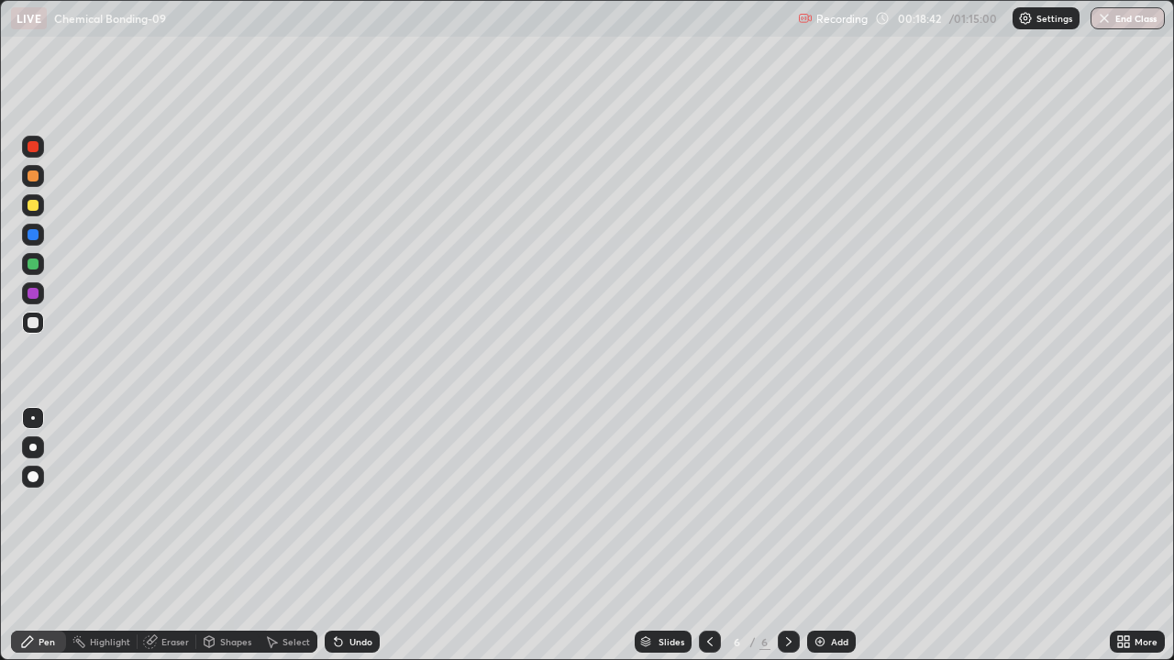
click at [38, 213] on div at bounding box center [33, 205] width 22 height 22
click at [818, 536] on img at bounding box center [820, 642] width 15 height 15
click at [699, 536] on div at bounding box center [710, 642] width 22 height 22
click at [832, 536] on div "Add" at bounding box center [839, 641] width 17 height 9
click at [708, 536] on icon at bounding box center [709, 642] width 15 height 15
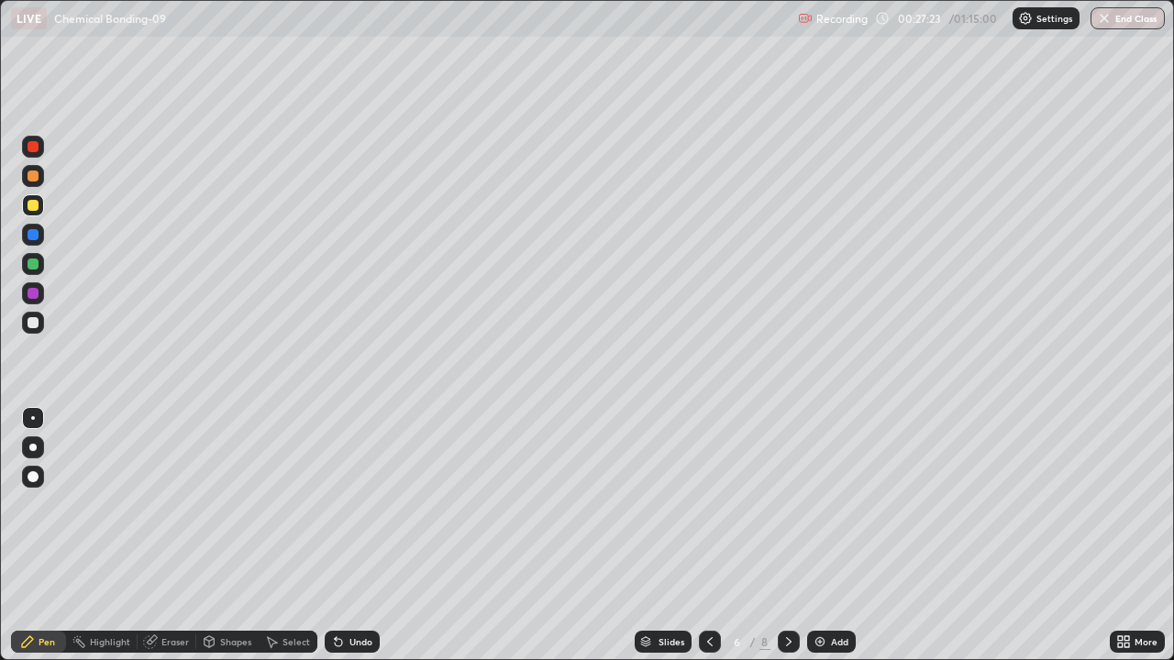
click at [779, 536] on div at bounding box center [789, 642] width 22 height 22
click at [785, 536] on icon at bounding box center [788, 642] width 15 height 15
click at [824, 536] on img at bounding box center [820, 642] width 15 height 15
click at [35, 321] on div at bounding box center [33, 322] width 11 height 11
click at [33, 206] on div at bounding box center [33, 205] width 11 height 11
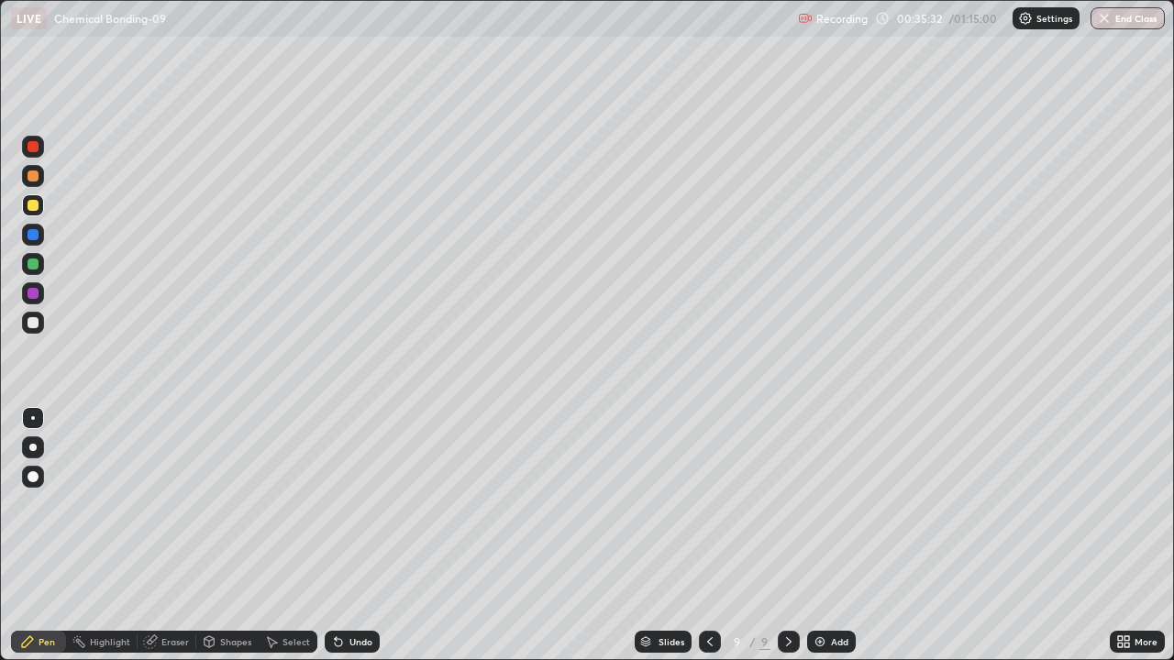
click at [24, 204] on div at bounding box center [33, 205] width 22 height 22
click at [824, 536] on img at bounding box center [820, 642] width 15 height 15
click at [35, 322] on div at bounding box center [33, 322] width 11 height 11
click at [34, 210] on div at bounding box center [33, 205] width 11 height 11
click at [33, 321] on div at bounding box center [33, 322] width 11 height 11
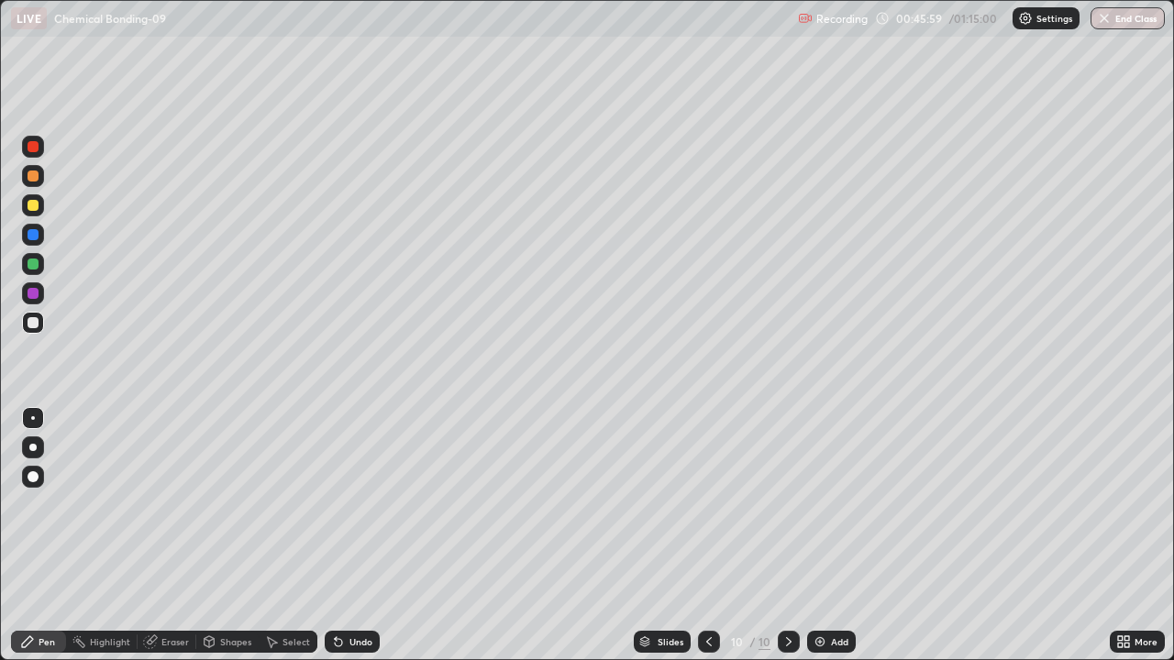
click at [820, 536] on img at bounding box center [820, 642] width 15 height 15
click at [28, 206] on div at bounding box center [33, 205] width 11 height 11
click at [165, 536] on div "Eraser" at bounding box center [175, 641] width 28 height 9
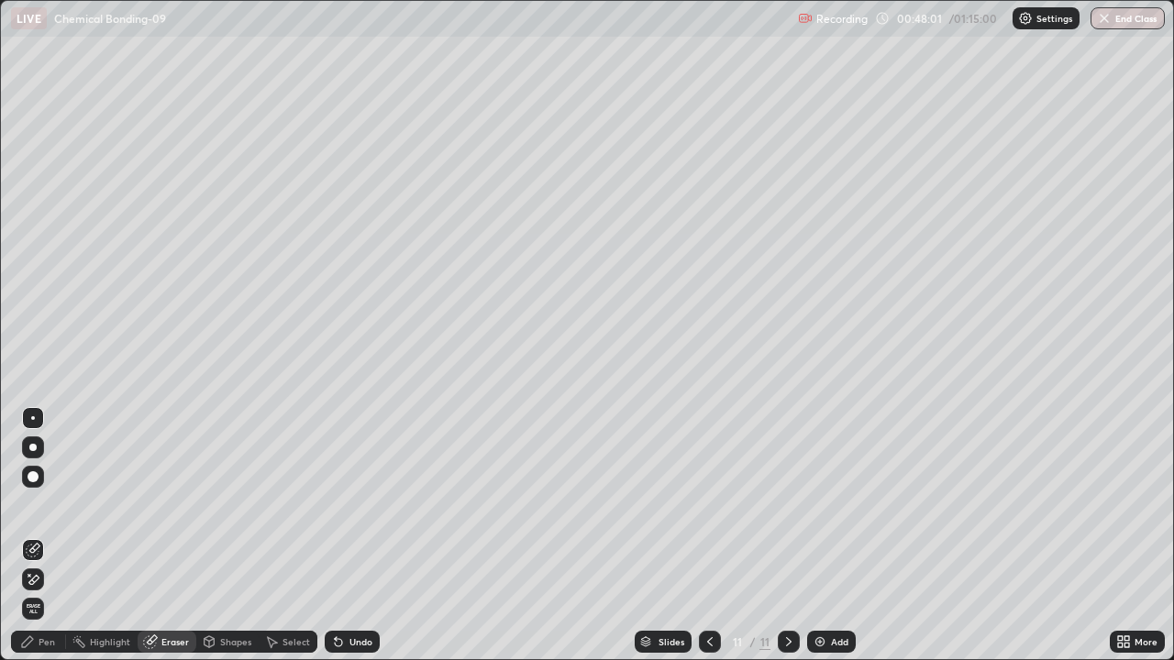
click at [44, 536] on div "Pen" at bounding box center [47, 641] width 17 height 9
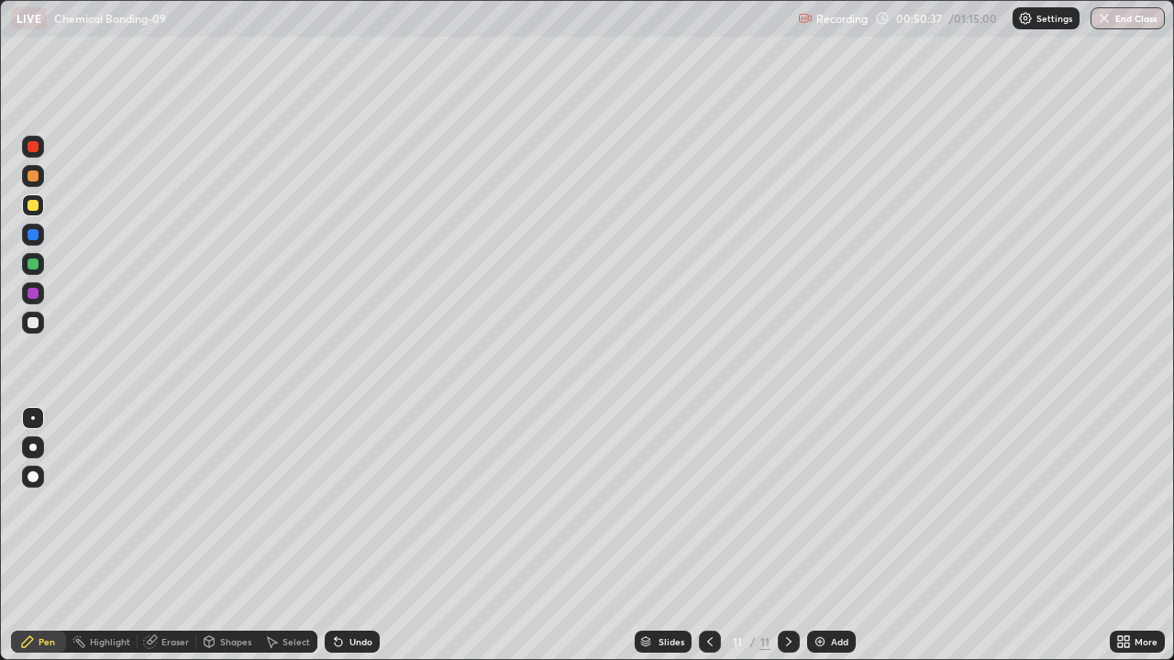
click at [815, 536] on div "Add" at bounding box center [831, 642] width 49 height 22
click at [162, 536] on div "Eraser" at bounding box center [175, 641] width 28 height 9
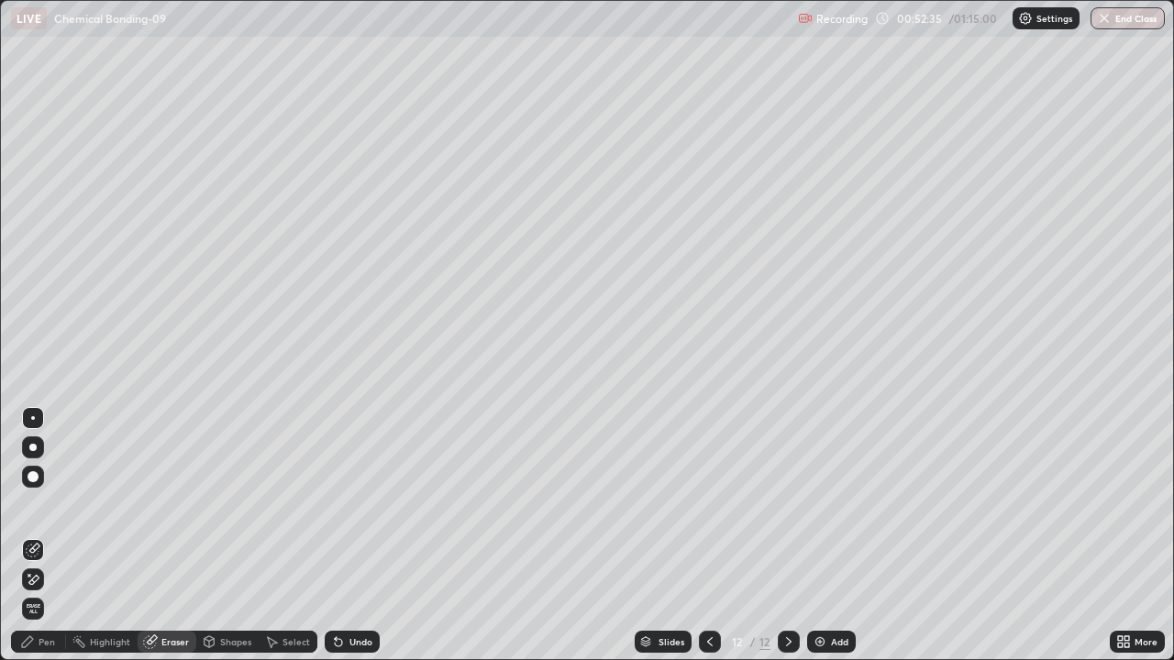
click at [38, 536] on div "Pen" at bounding box center [38, 642] width 55 height 22
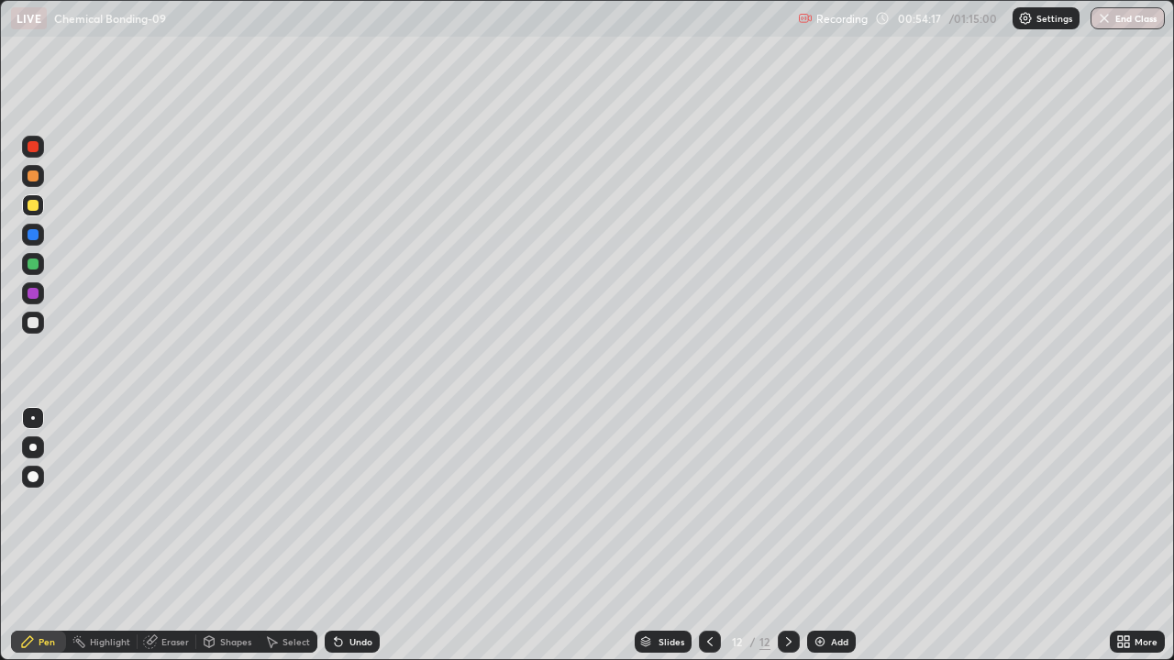
click at [813, 536] on img at bounding box center [820, 642] width 15 height 15
click at [33, 321] on div at bounding box center [33, 322] width 11 height 11
click at [707, 536] on icon at bounding box center [709, 642] width 15 height 15
click at [787, 536] on icon at bounding box center [788, 642] width 15 height 15
click at [831, 536] on div "Add" at bounding box center [839, 641] width 17 height 9
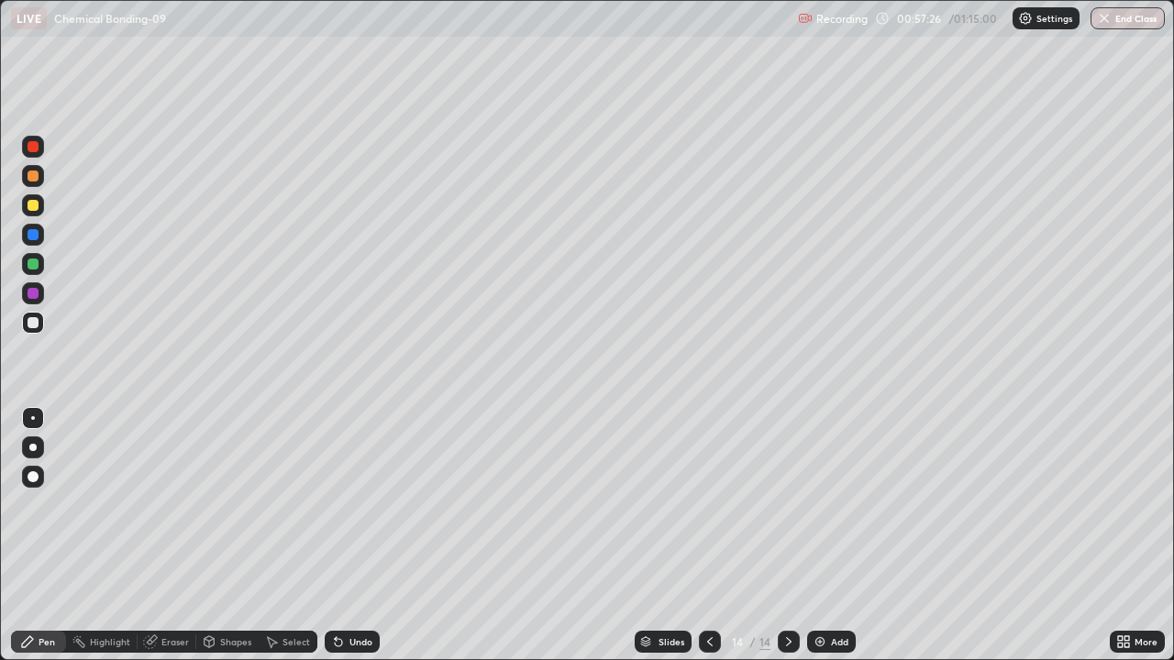
click at [175, 536] on div "Eraser" at bounding box center [175, 641] width 28 height 9
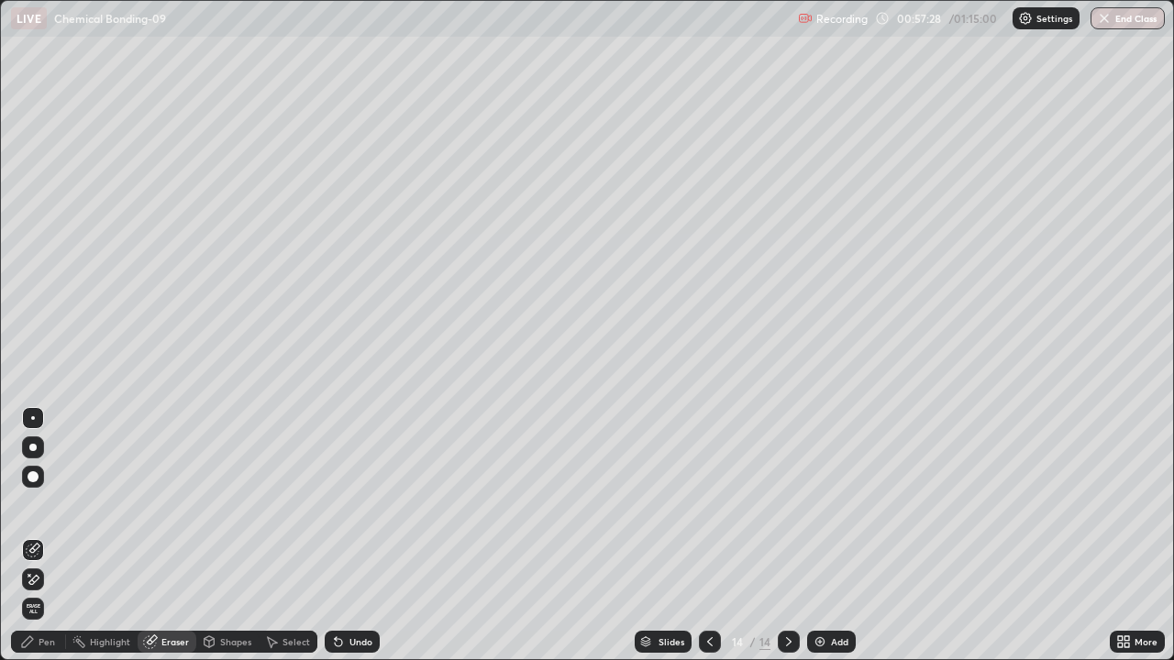
click at [39, 536] on div "Pen" at bounding box center [47, 641] width 17 height 9
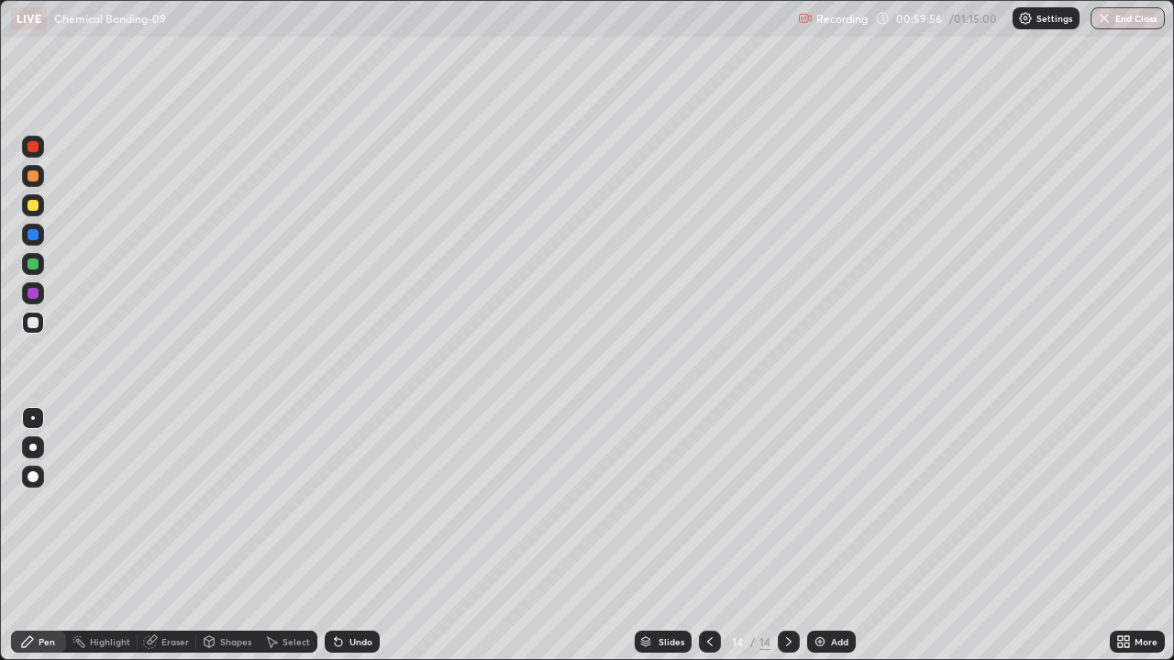
click at [22, 208] on div at bounding box center [33, 205] width 22 height 22
click at [823, 536] on img at bounding box center [820, 642] width 15 height 15
click at [37, 333] on div at bounding box center [33, 323] width 22 height 22
click at [822, 536] on div "Add" at bounding box center [831, 642] width 49 height 22
click at [34, 205] on div at bounding box center [33, 205] width 11 height 11
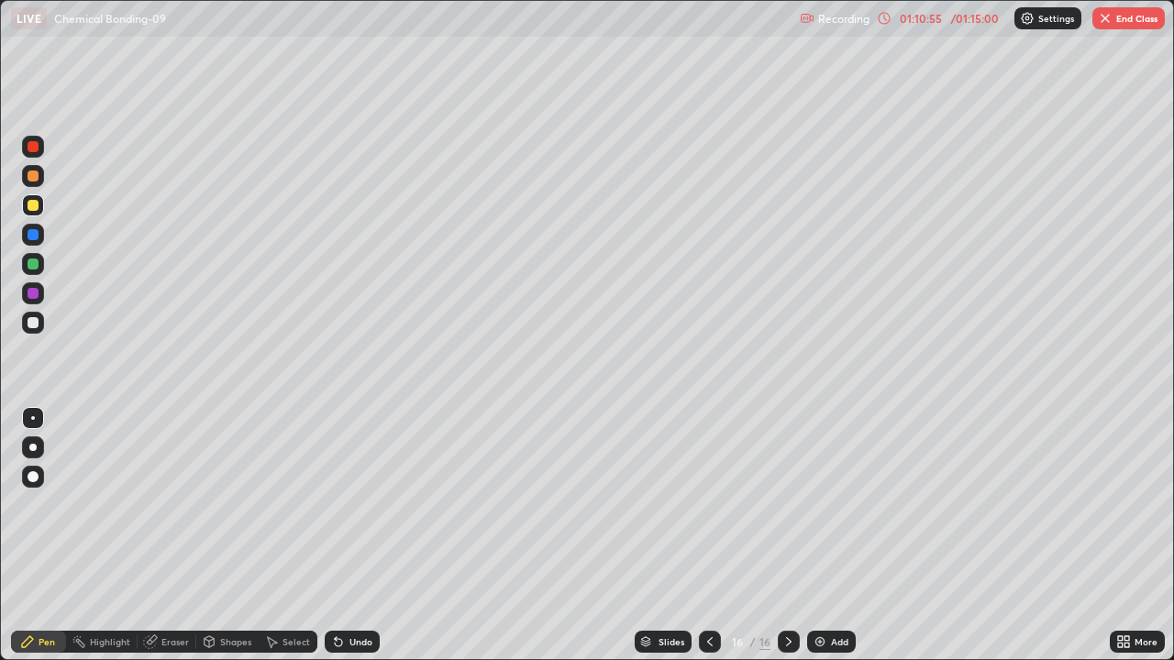
click at [1139, 18] on button "End Class" at bounding box center [1128, 18] width 72 height 22
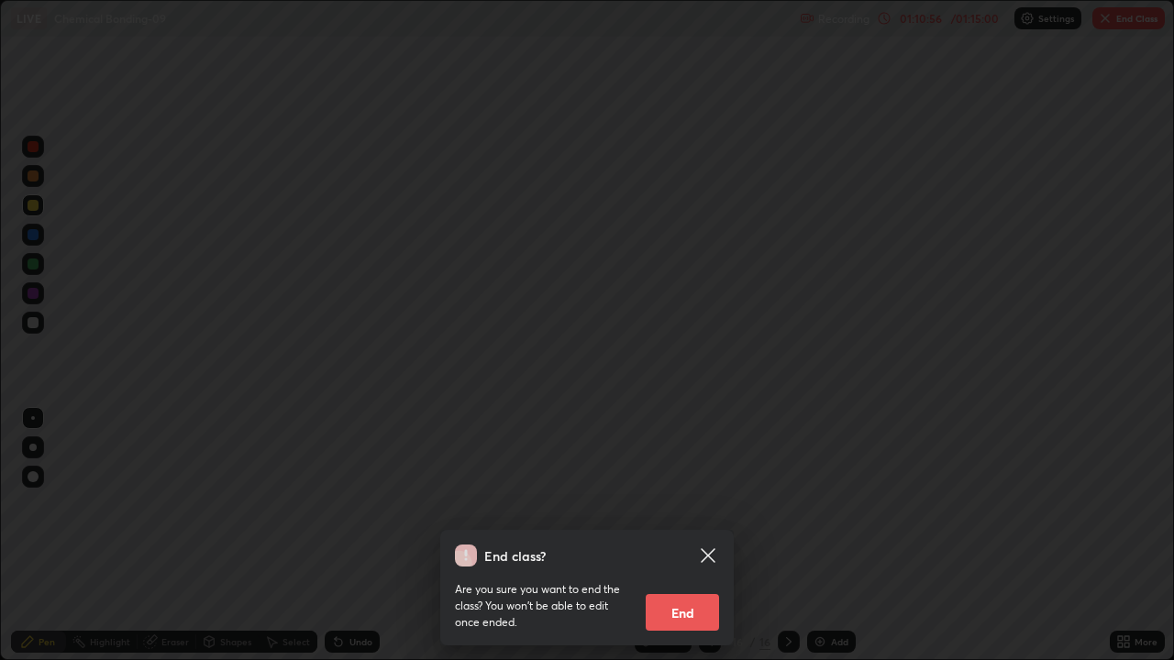
click at [692, 536] on button "End" at bounding box center [682, 612] width 73 height 37
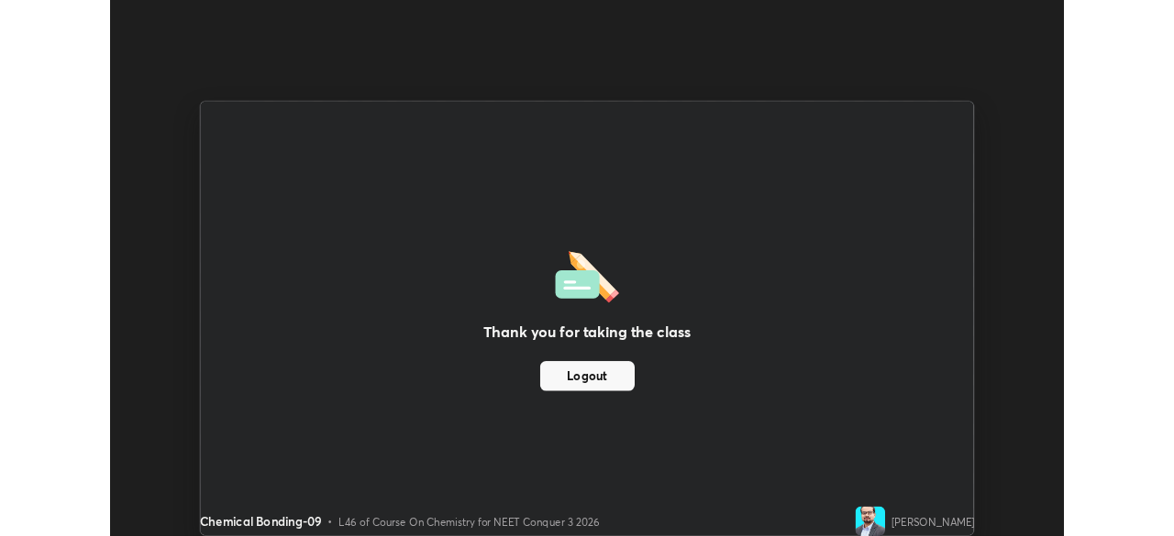
scroll to position [91172, 90535]
